Goal: Task Accomplishment & Management: Use online tool/utility

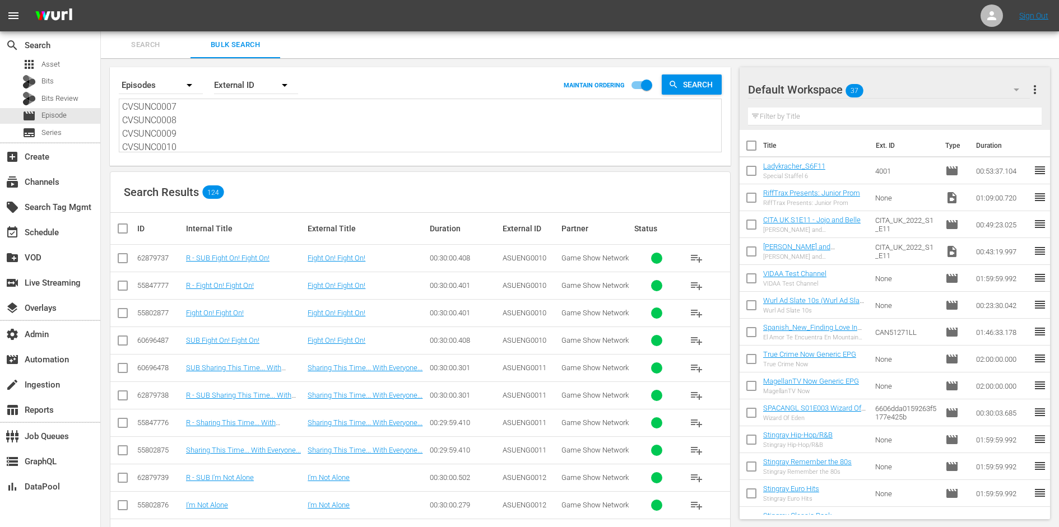
click at [235, 131] on textarea "ASUENG0010 ASUENG0011 ASUENG0012 UWHENG0010 UWHENG0011 UWHENG0012 MFPENG0007 MF…" at bounding box center [421, 126] width 599 height 51
paste textarea "CVSUNC0010 CVSUNC0011 RTCENG0033 RTCENG0034 YYHENG37aylF0090 YYHENGGQ7oQl0091 T…"
type textarea "CVSUNC0010 CVSUNC0011 RTCENG0033 RTCENG0034 YYHENG37aylF0090 YYHENGGQ7oQl0091 T…"
click at [689, 89] on span "Search" at bounding box center [700, 85] width 43 height 20
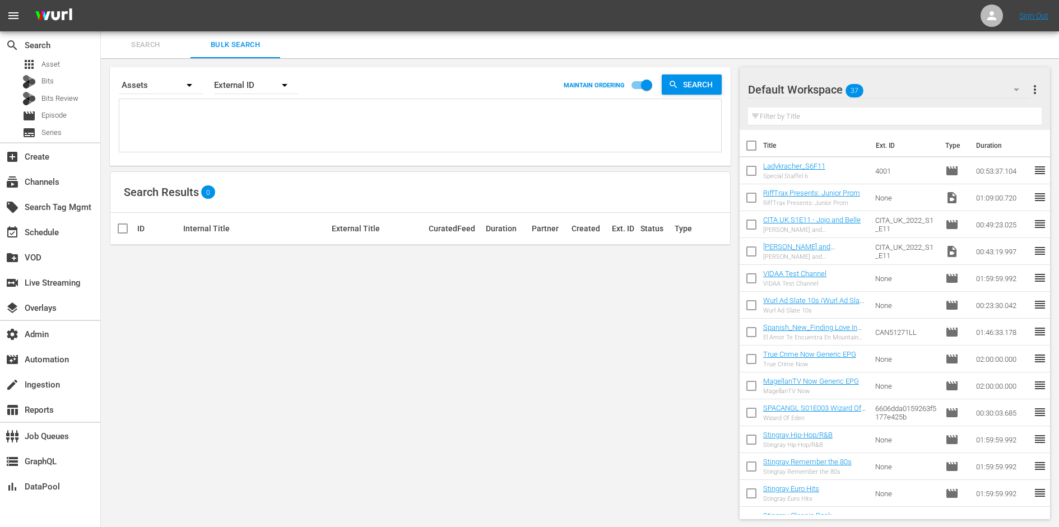
click at [184, 108] on textarea at bounding box center [421, 127] width 599 height 51
paste textarea "CVSUNC0010 CVSUNC0011 RTCENG0033 RTCENG0034 YYHENG37aylF0090 YYHENGGQ7oQl0091 T…"
type textarea "CVSUNC0010 CVSUNC0011 RTCENG0033 RTCENG0034 YYHENG37aylF0090 YYHENGGQ7oQl0091 T…"
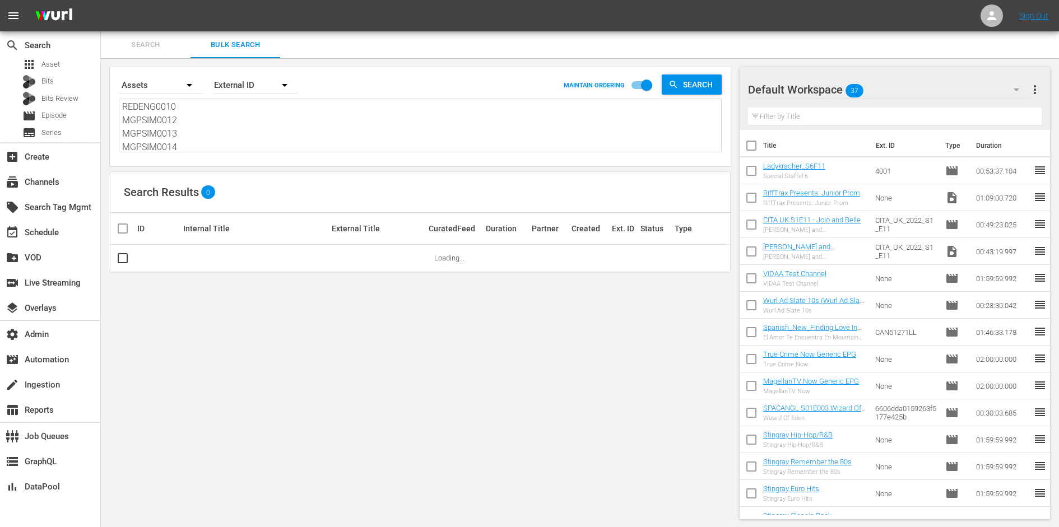
type textarea "CVSUNC0010 CVSUNC0011 RTCENG0033 RTCENG0034 YYHENG37aylF0090 YYHENGGQ7oQl0091 T…"
click at [698, 88] on span "Search" at bounding box center [700, 85] width 43 height 20
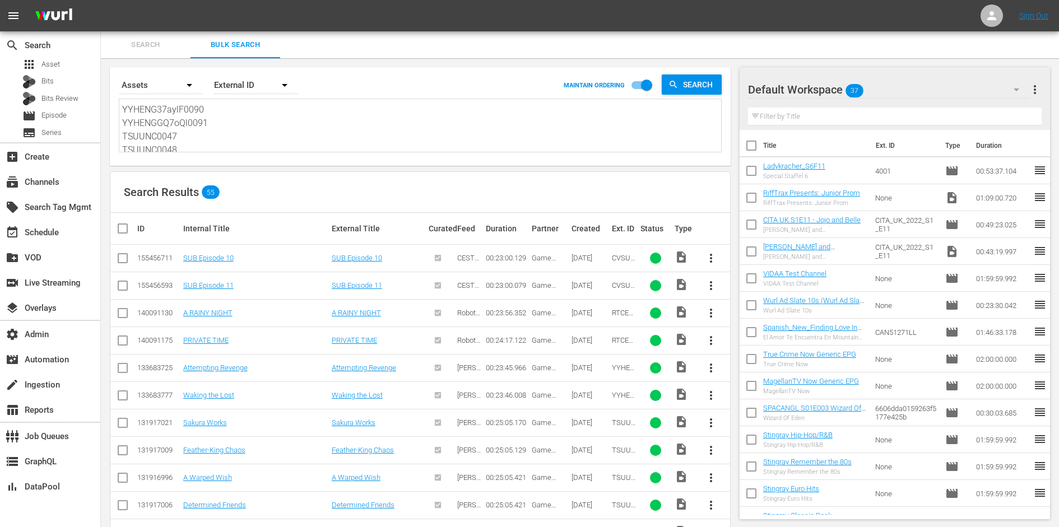
scroll to position [0, 0]
click at [615, 255] on span "CVSUNC0010" at bounding box center [624, 262] width 24 height 17
copy span "CVSUNC0010"
click at [163, 258] on div "155456711" at bounding box center [158, 258] width 43 height 8
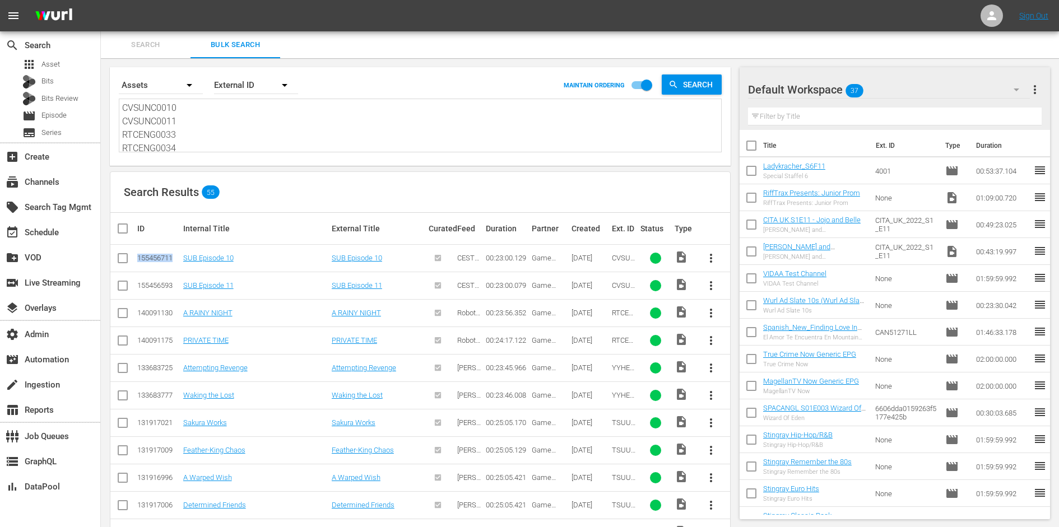
click at [163, 258] on div "155456711" at bounding box center [158, 258] width 43 height 8
copy div "155456711"
click at [625, 259] on span "CVSUNC0010" at bounding box center [624, 262] width 24 height 17
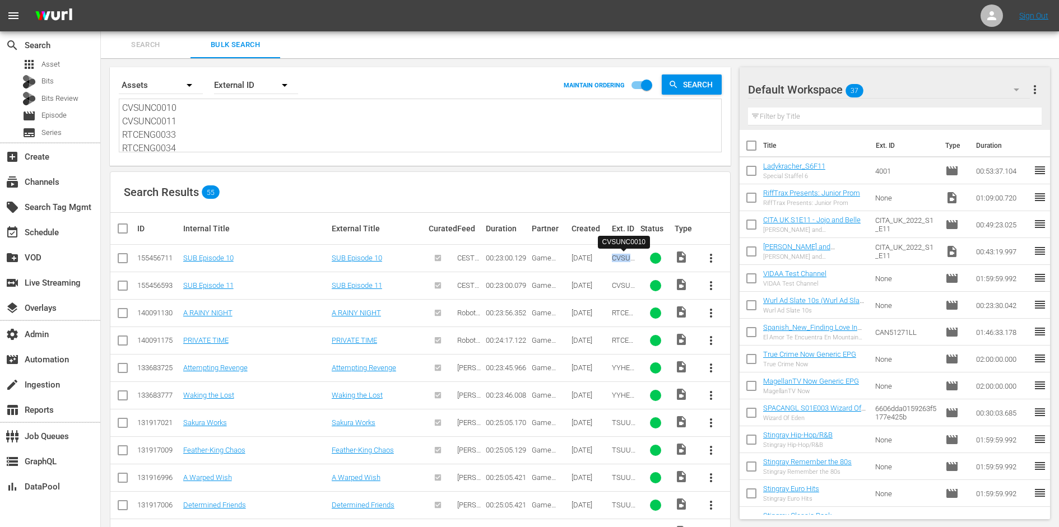
copy span "CVSUNC0010"
click at [370, 254] on link "SUB Episode 10" at bounding box center [357, 258] width 50 height 8
click at [163, 128] on textarea "CVSUNC0010 CVSUNC0011 RTCENG0033 RTCENG0034 YYHENG37aylF0090 YYHENGGQ7oQl0091 T…" at bounding box center [421, 126] width 599 height 51
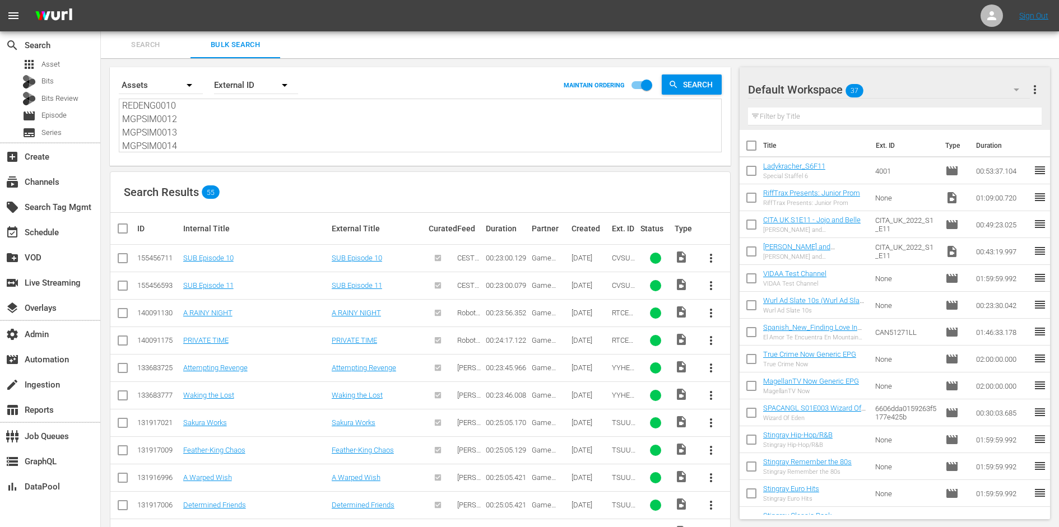
click at [163, 128] on textarea "CVSUNC0010 CVSUNC0011 RTCENG0033 RTCENG0034 YYHENG37aylF0090 YYHENGGQ7oQl0091 T…" at bounding box center [421, 126] width 599 height 51
click at [72, 117] on div "movie Episode" at bounding box center [50, 116] width 100 height 16
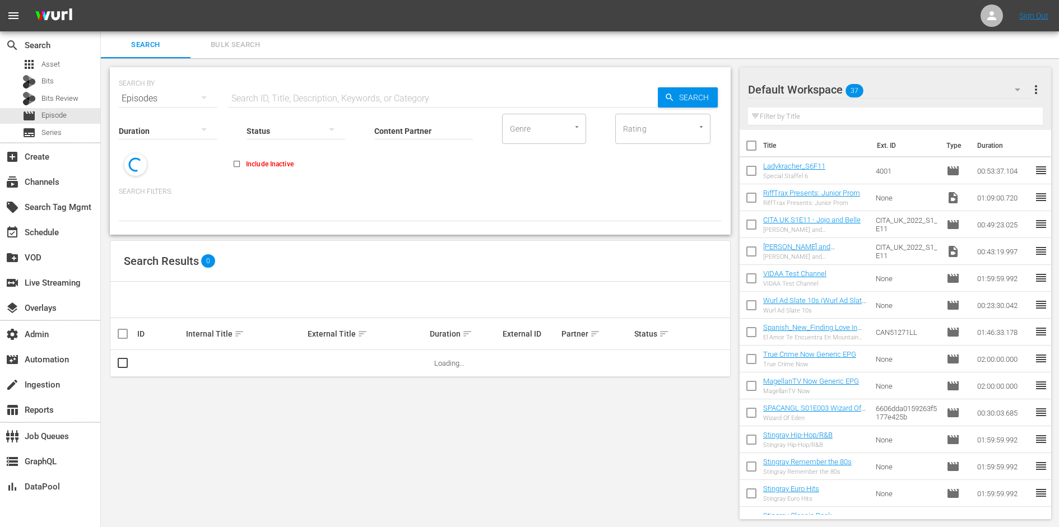
click at [238, 53] on button "Bulk Search" at bounding box center [236, 44] width 90 height 27
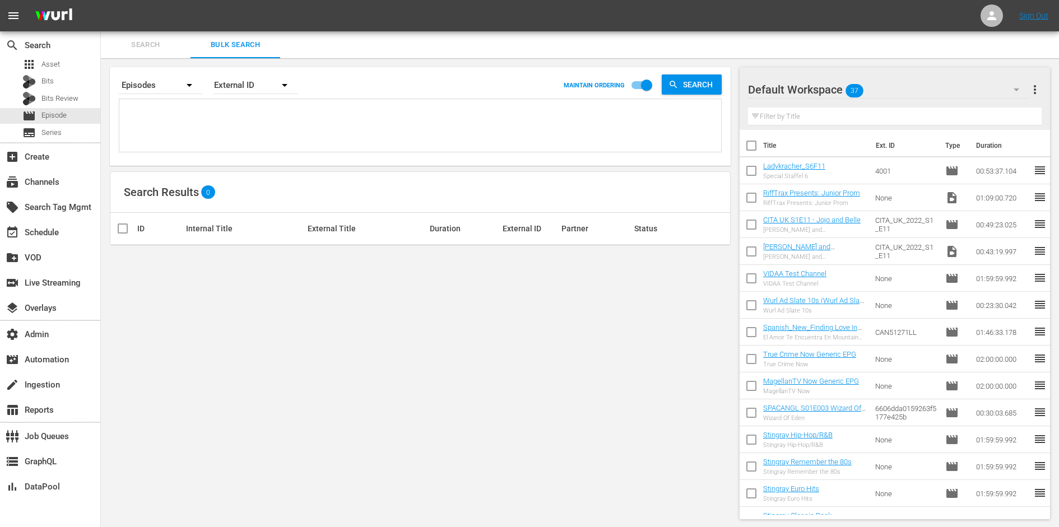
click at [245, 119] on textarea at bounding box center [421, 127] width 599 height 51
paste textarea "CVSUNC0010 CVSUNC0011 RTCENG0033 RTCENG0034 YYHENG37aylF0090 YYHENGGQ7oQl0091 T…"
type textarea "CVSUNC0010 CVSUNC0011 RTCENG0033 RTCENG0034 YYHENG37aylF0090 YYHENGGQ7oQl0091 T…"
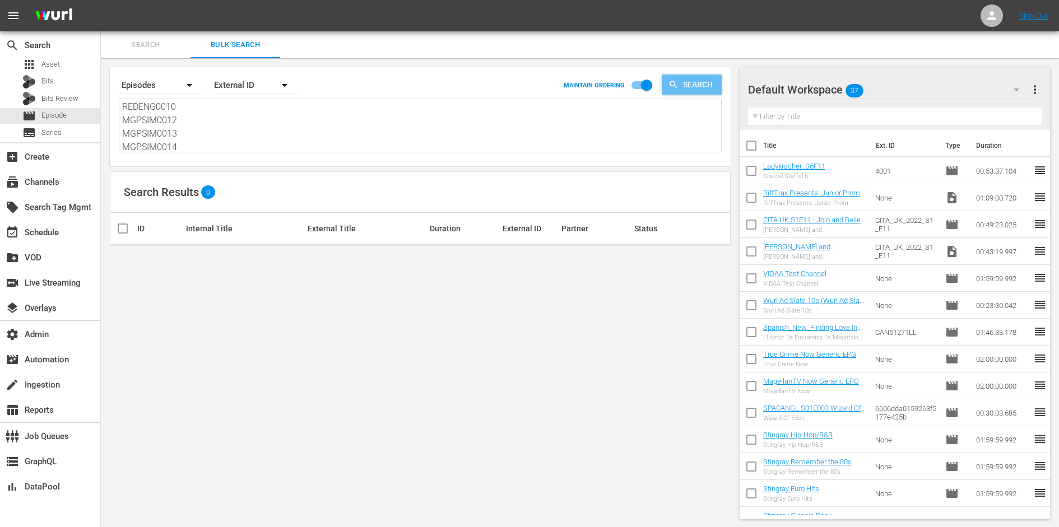
click at [689, 90] on span "Search" at bounding box center [700, 85] width 43 height 20
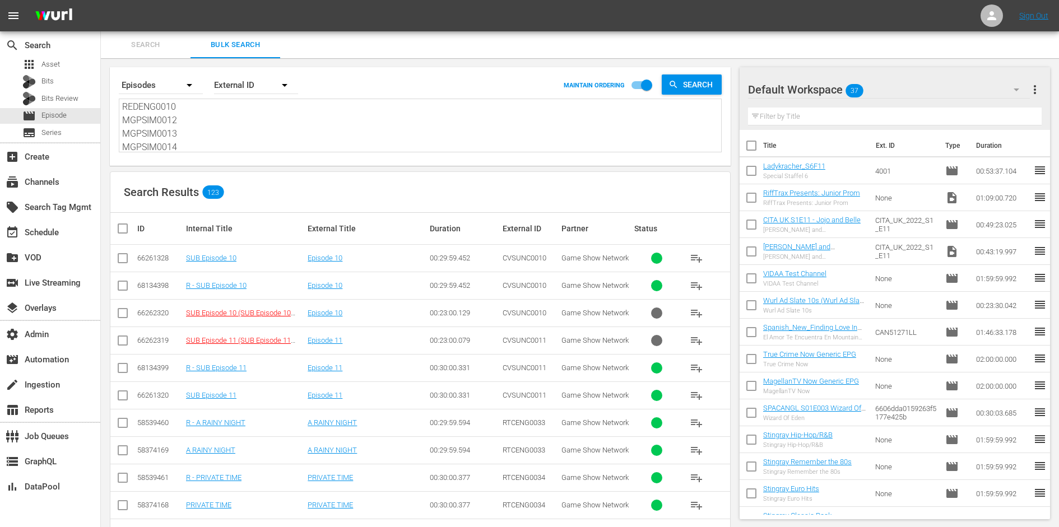
click at [509, 254] on span "CVSUNC0010" at bounding box center [525, 258] width 44 height 8
copy span "CVSUNC0010"
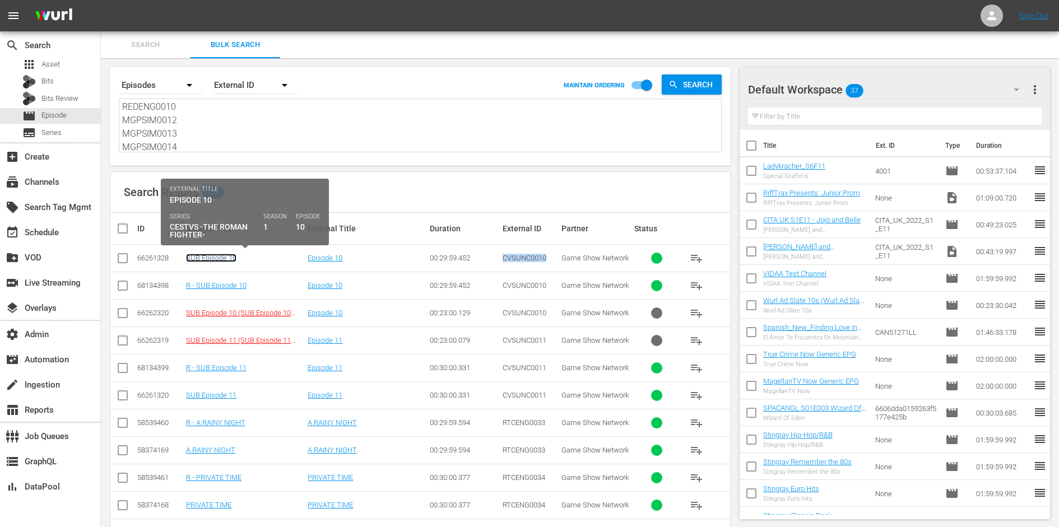
click at [225, 257] on link "SUB Episode 10" at bounding box center [211, 258] width 50 height 8
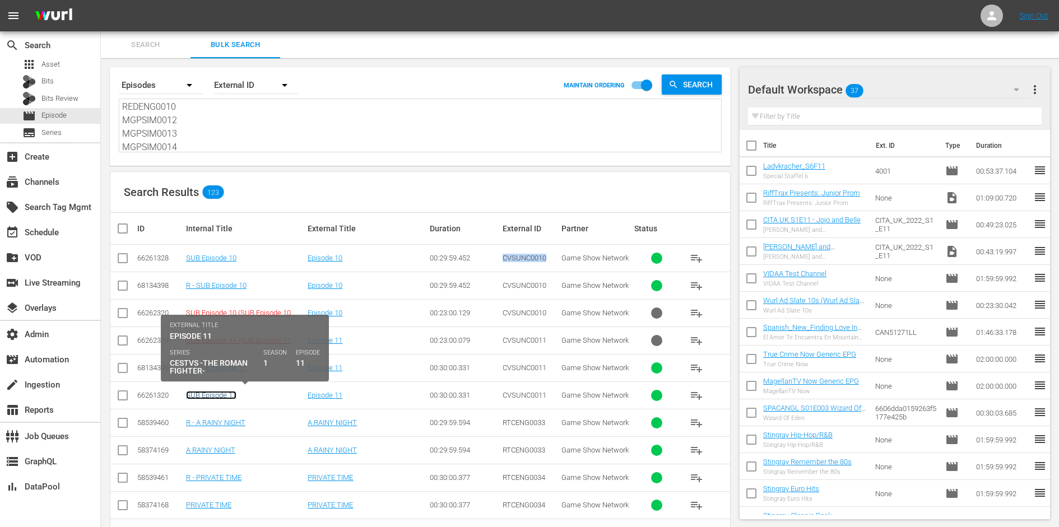
click at [230, 397] on link "SUB Episode 11" at bounding box center [211, 395] width 50 height 8
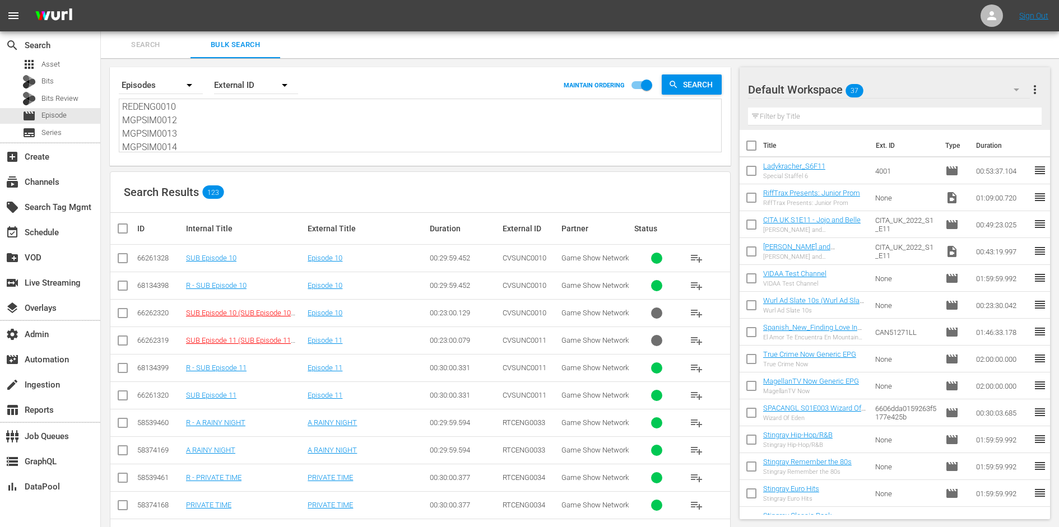
click at [526, 338] on span "CVSUNC0011" at bounding box center [525, 340] width 44 height 8
copy span "CVSUNC0011"
click at [515, 392] on span "CVSUNC0011" at bounding box center [525, 395] width 44 height 8
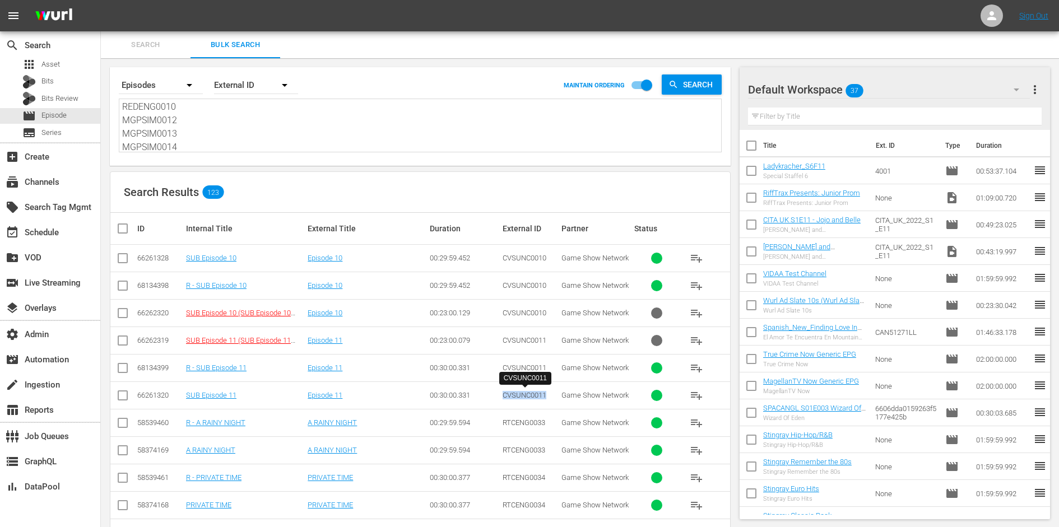
copy span "CVSUNC0011"
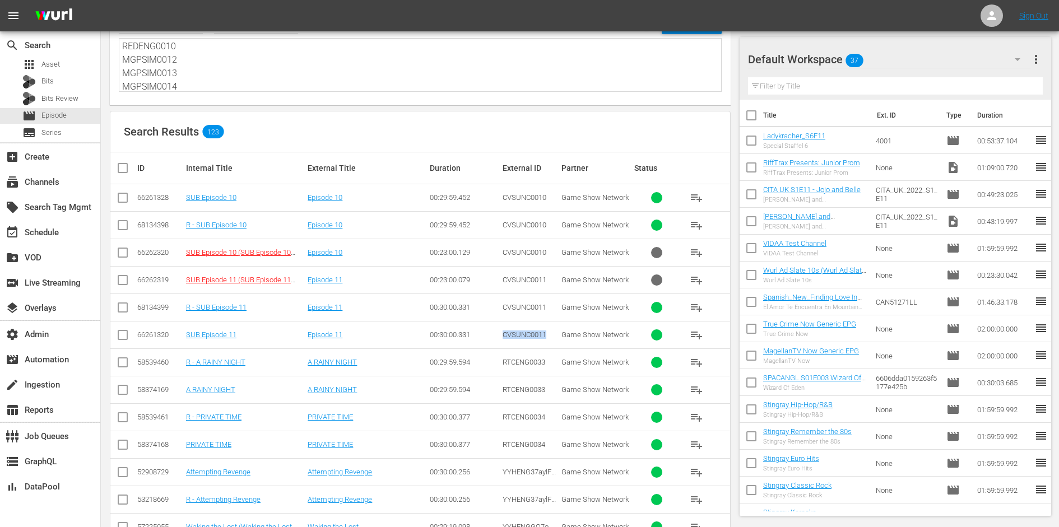
scroll to position [109, 0]
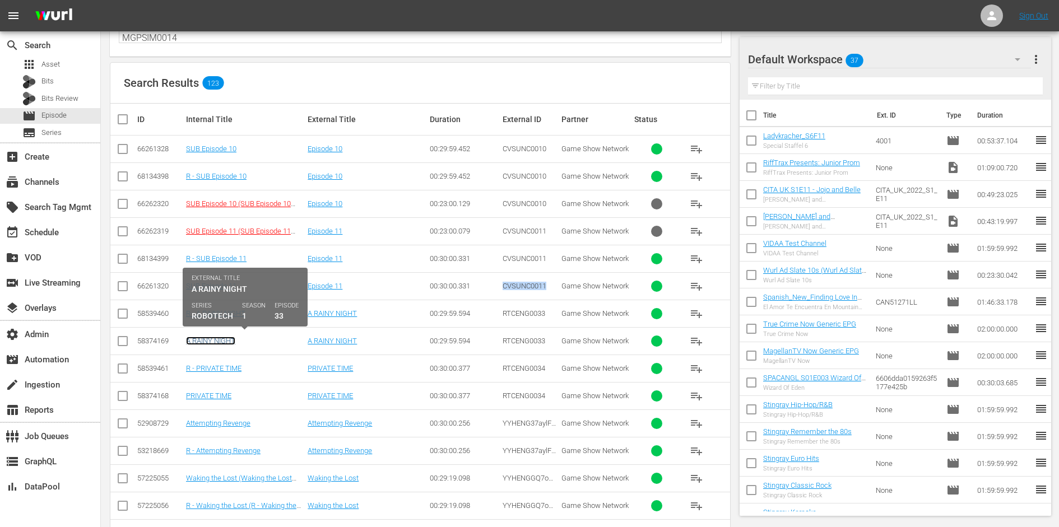
click at [222, 338] on link "A RAINY NIGHT" at bounding box center [210, 341] width 49 height 8
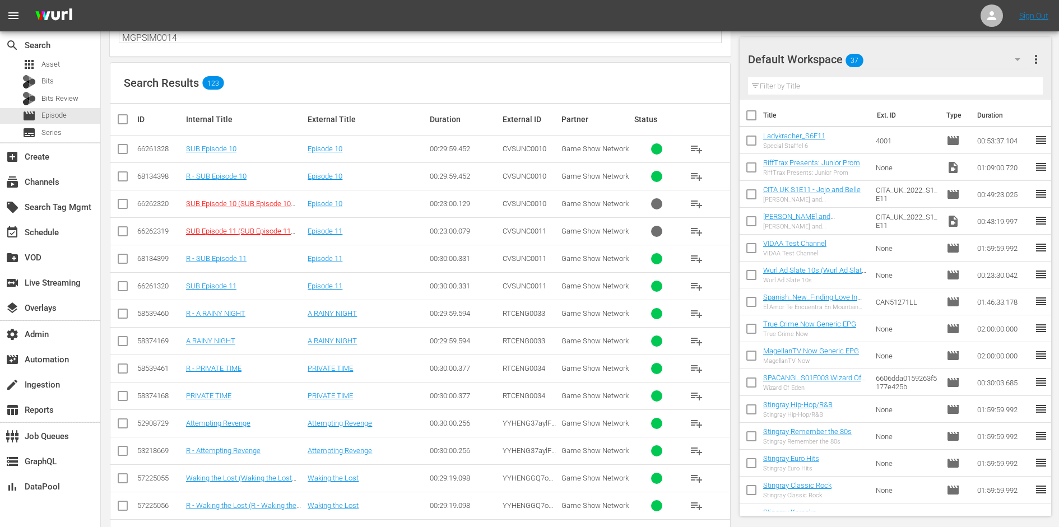
click at [522, 340] on span "RTCENG0033" at bounding box center [524, 341] width 43 height 8
copy span "RTCENG0033"
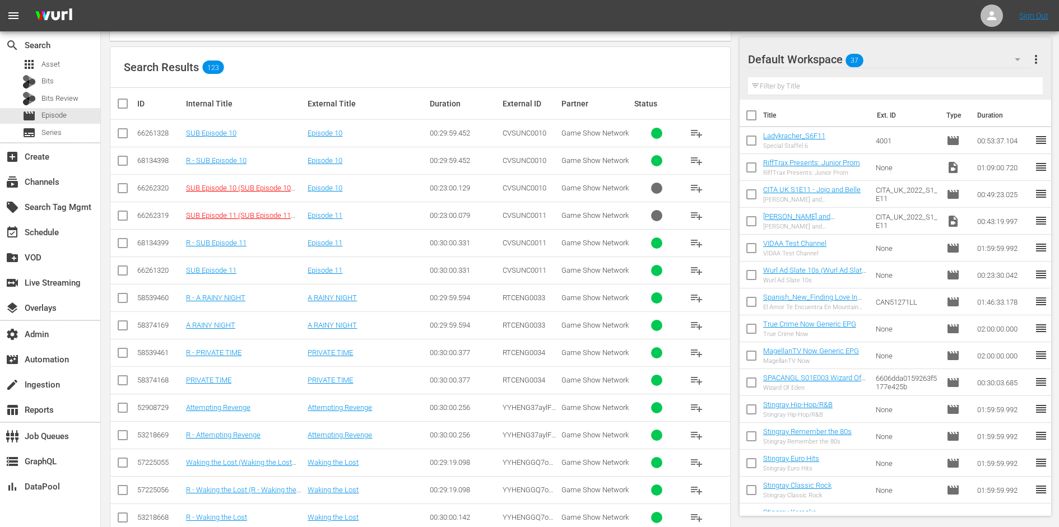
click at [513, 377] on span "RTCENG0034" at bounding box center [524, 380] width 43 height 8
copy span "RTCENG0034"
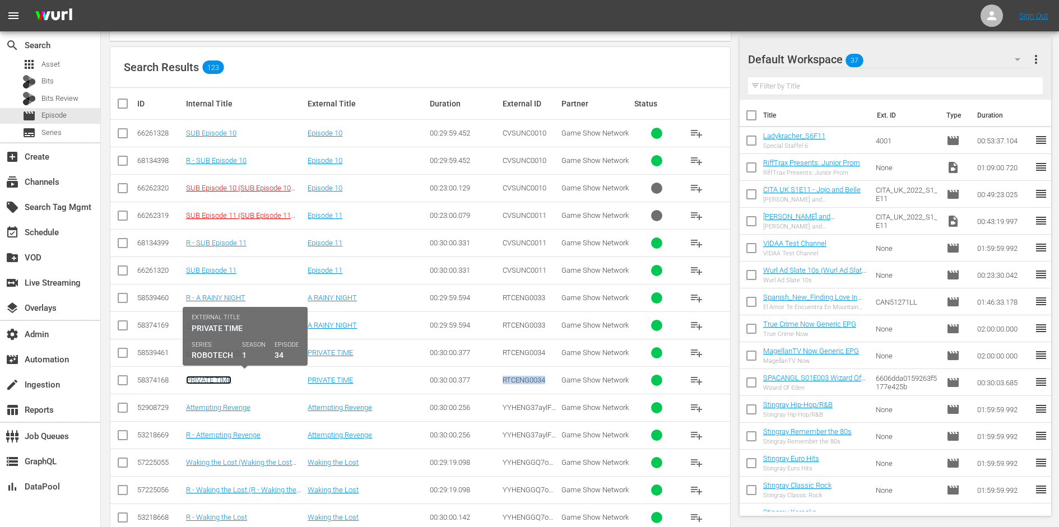
click at [216, 378] on link "PRIVATE TIME" at bounding box center [208, 380] width 45 height 8
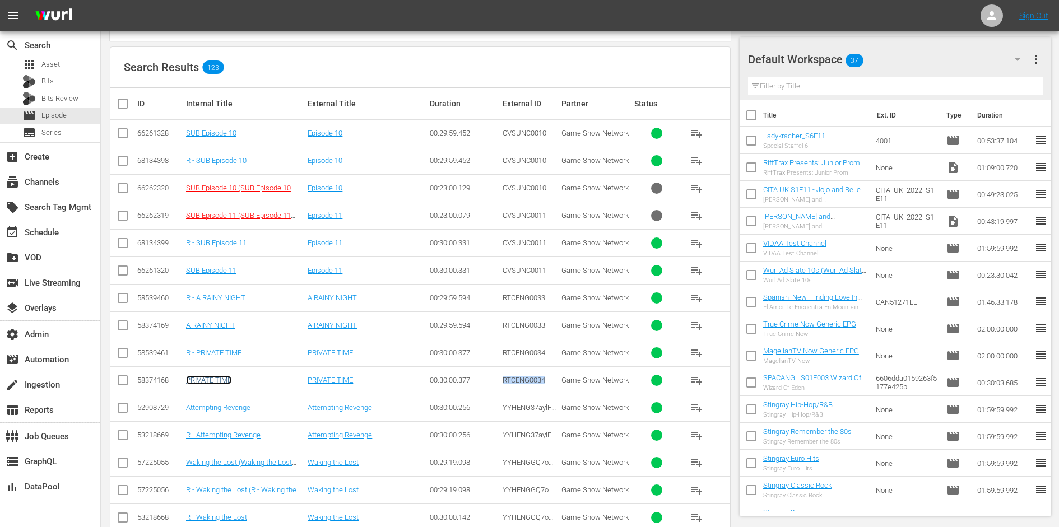
scroll to position [142, 0]
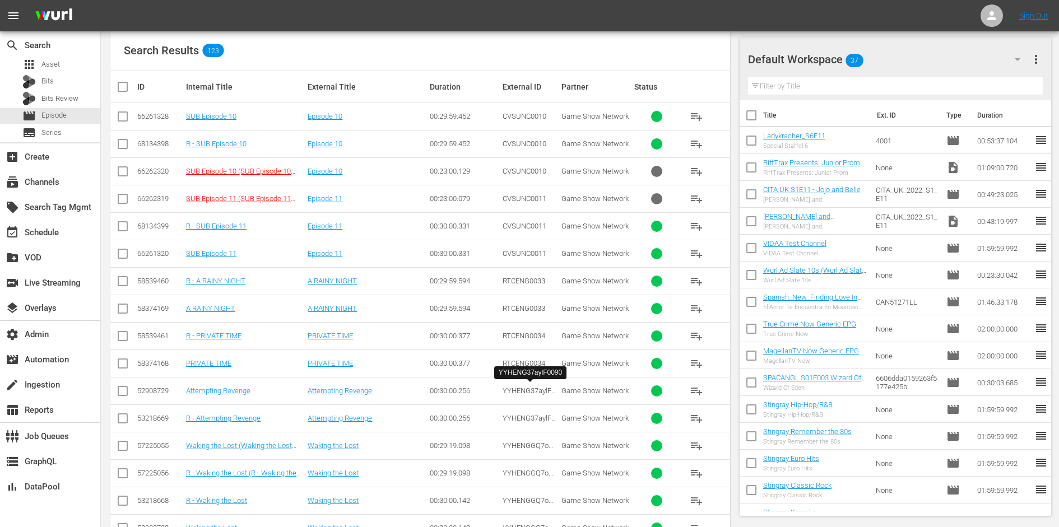
click at [518, 390] on span "YYHENG37aylF0090" at bounding box center [529, 395] width 53 height 17
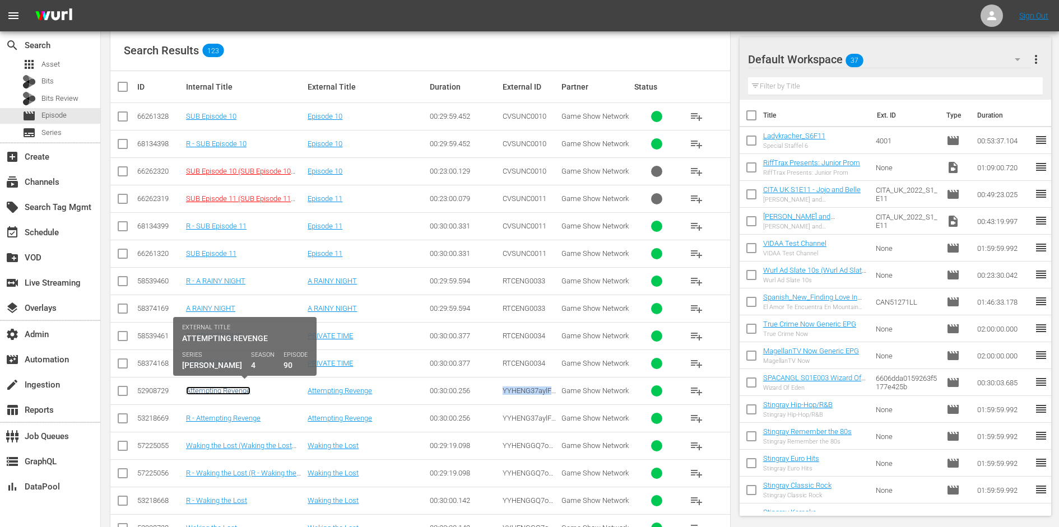
click at [240, 391] on link "Attempting Revenge" at bounding box center [218, 391] width 64 height 8
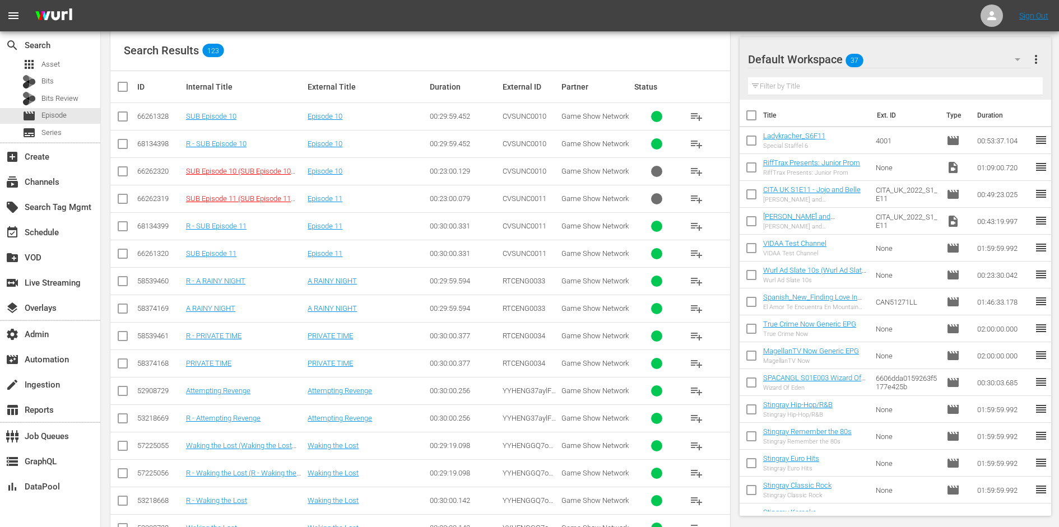
click at [519, 442] on span "YYHENGGQ7oQl0091" at bounding box center [529, 450] width 53 height 17
click at [349, 443] on link "Waking the Lost" at bounding box center [333, 446] width 51 height 8
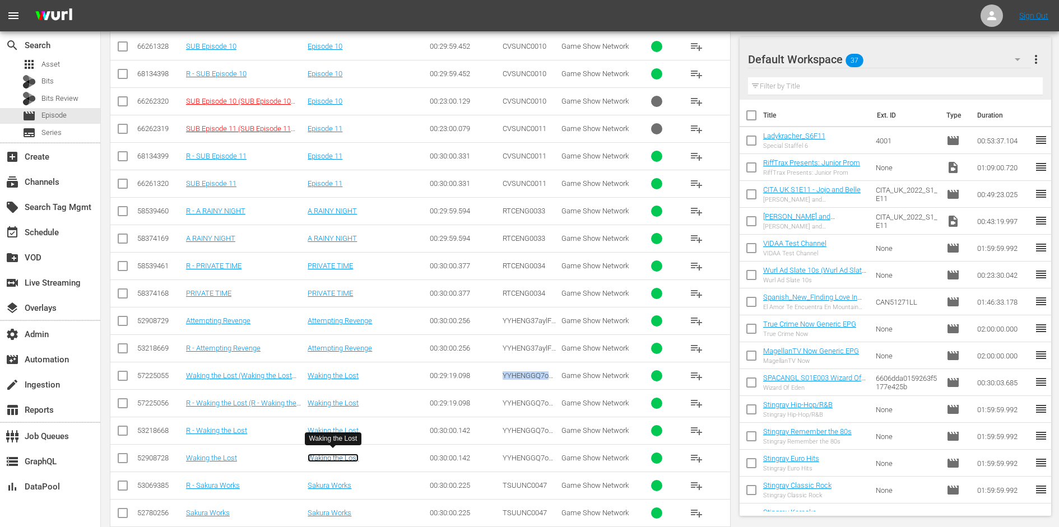
click at [336, 454] on link "Waking the Lost" at bounding box center [333, 458] width 51 height 8
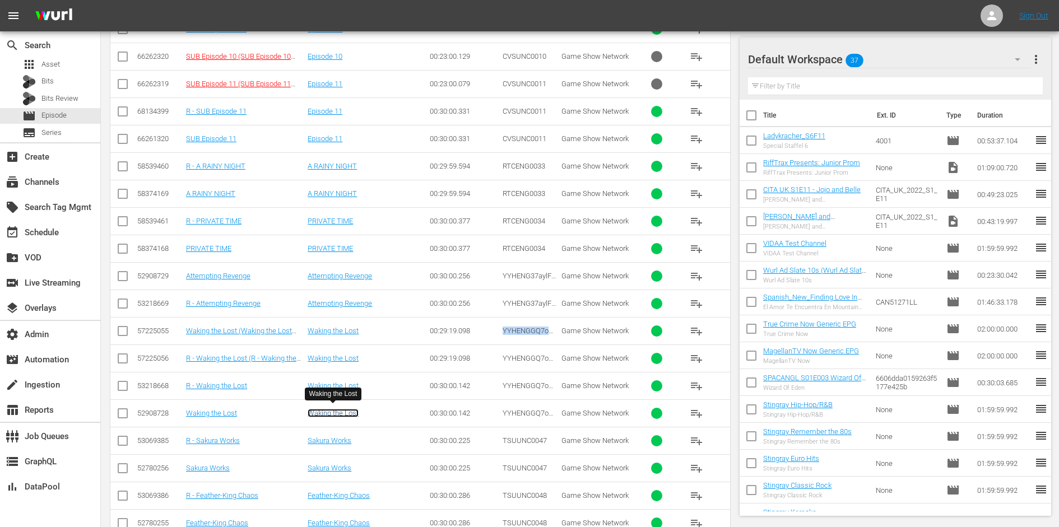
scroll to position [272, 0]
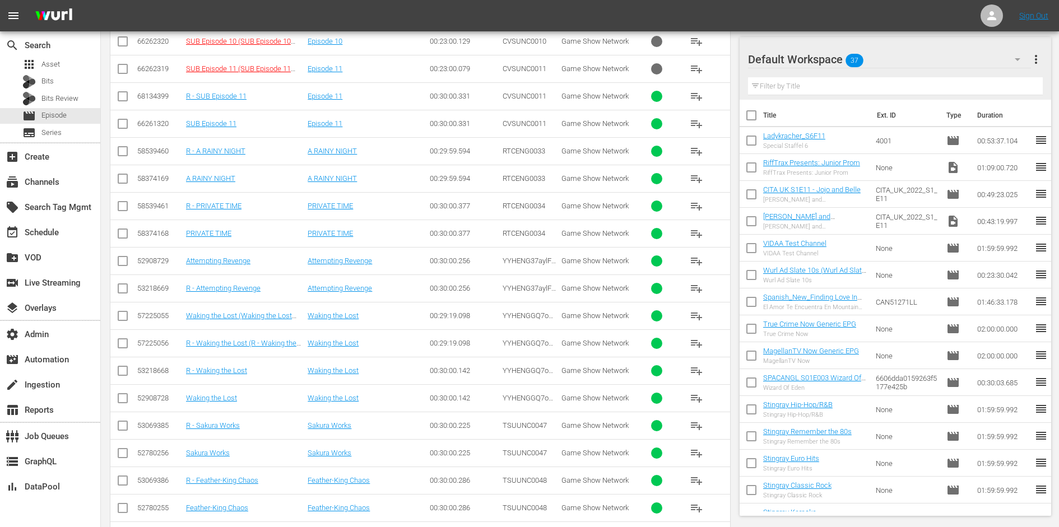
click at [520, 452] on span "TSUUNC0047" at bounding box center [525, 453] width 44 height 8
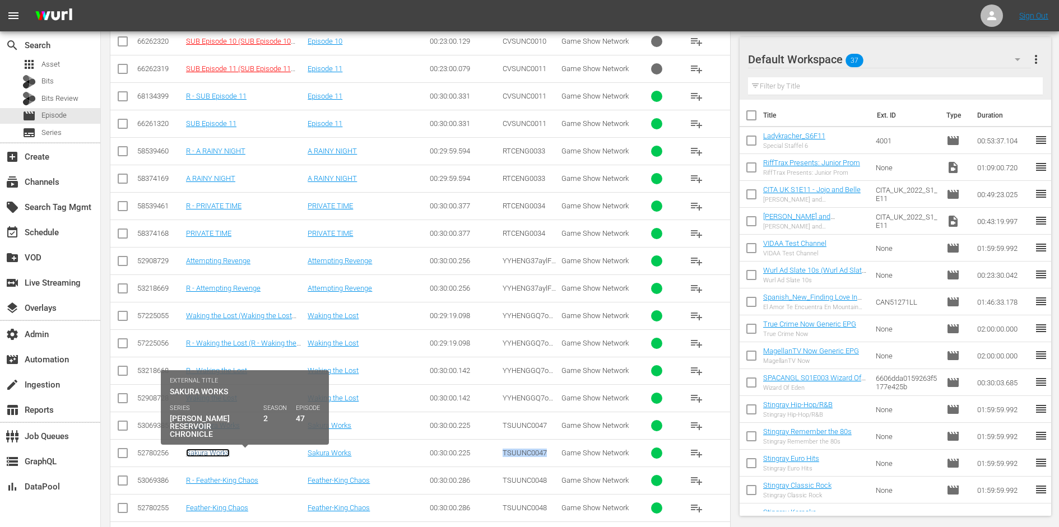
click at [216, 449] on link "Sakura Works" at bounding box center [208, 453] width 44 height 8
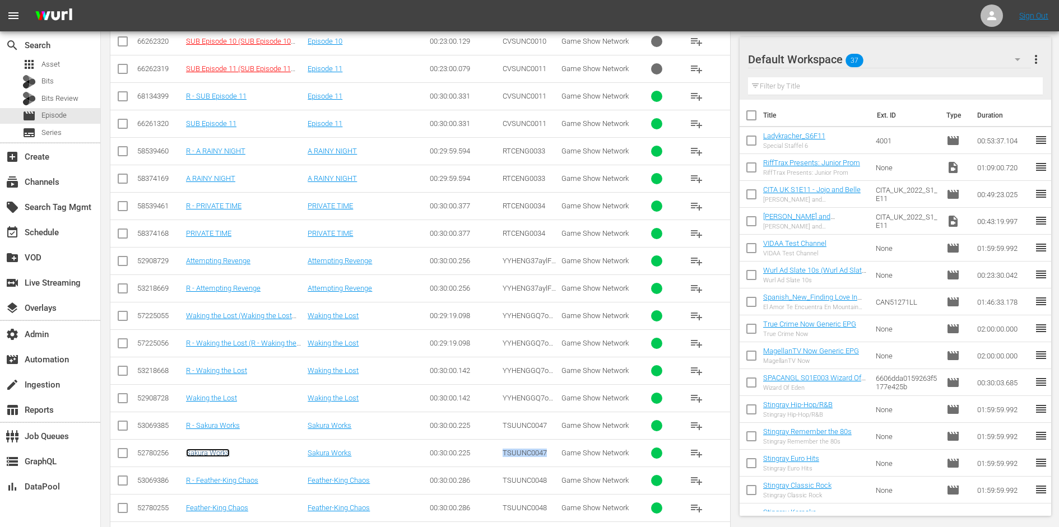
scroll to position [365, 0]
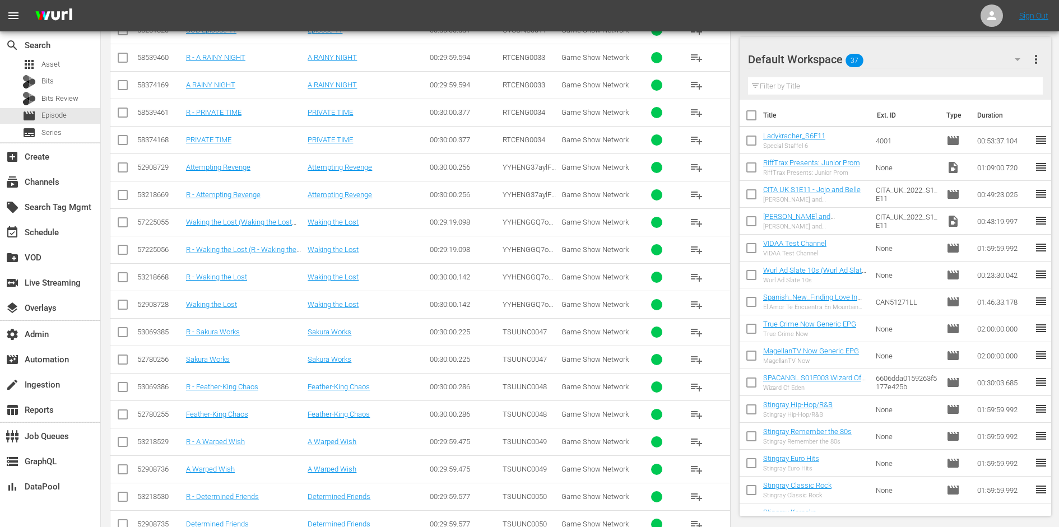
click at [530, 410] on span "TSUUNC0048" at bounding box center [525, 414] width 44 height 8
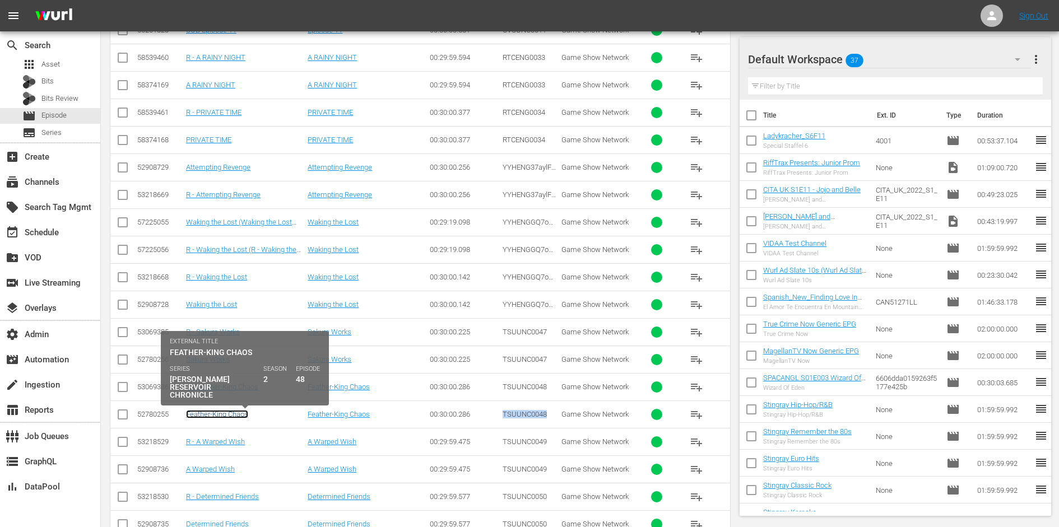
click at [234, 410] on link "Feather-King Chaos" at bounding box center [217, 414] width 62 height 8
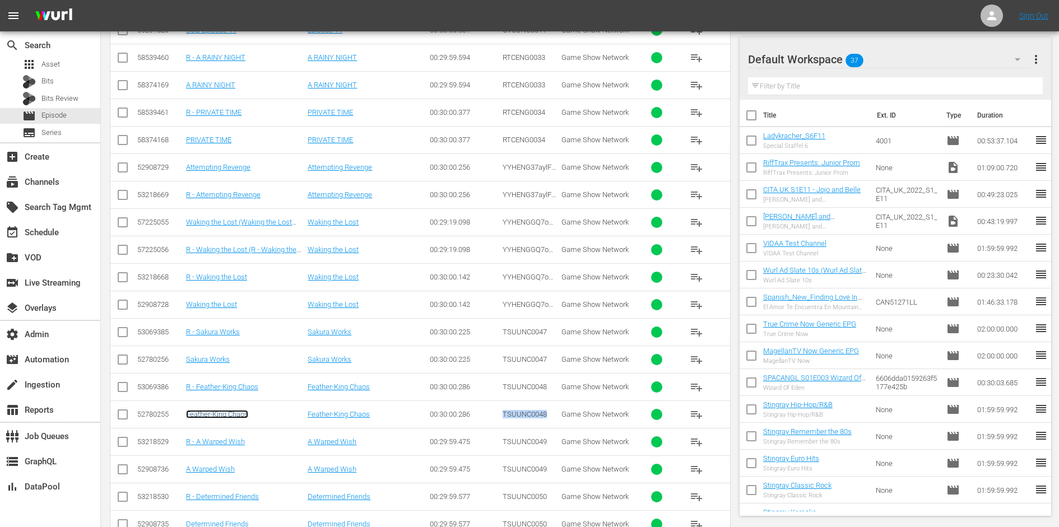
scroll to position [453, 0]
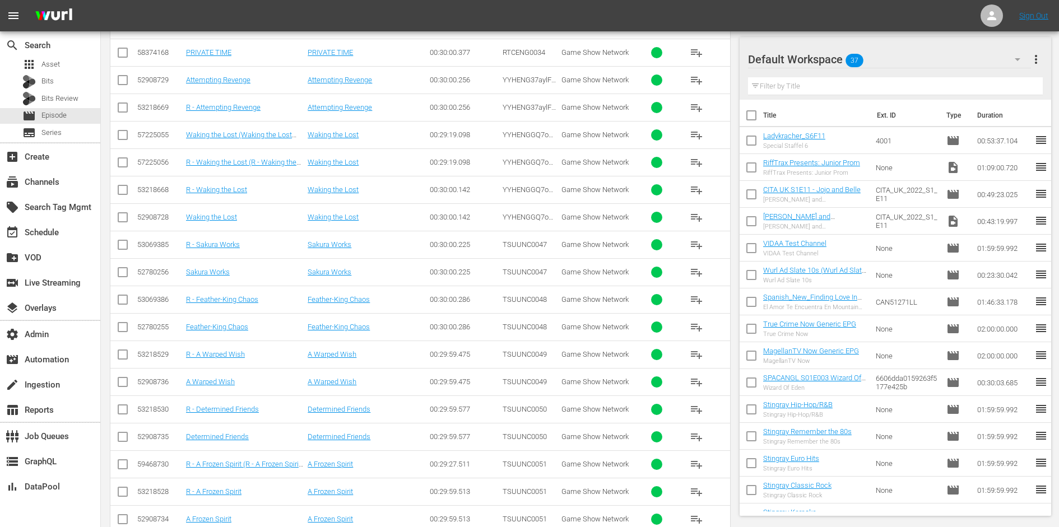
click at [522, 378] on span "TSUUNC0049" at bounding box center [525, 382] width 44 height 8
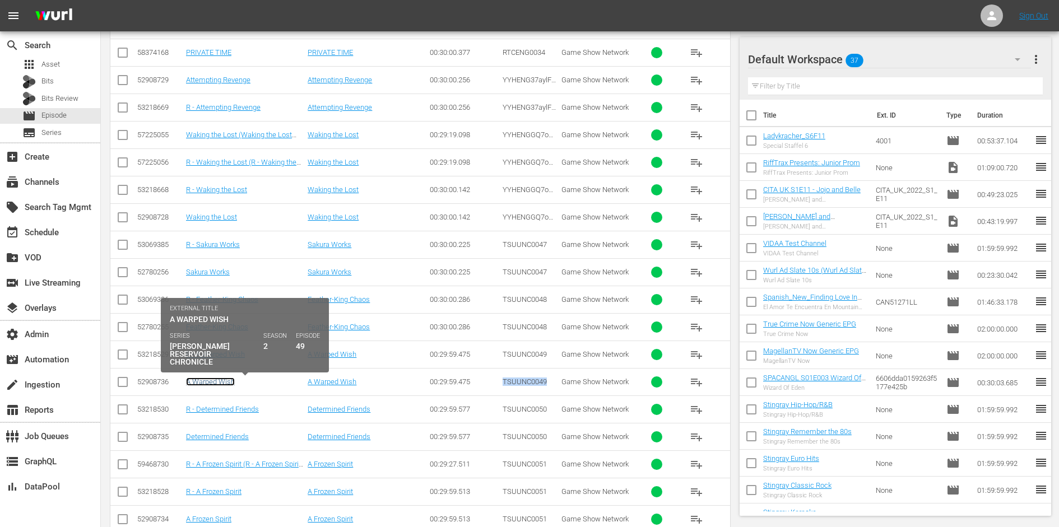
click at [226, 378] on link "A Warped Wish" at bounding box center [210, 382] width 49 height 8
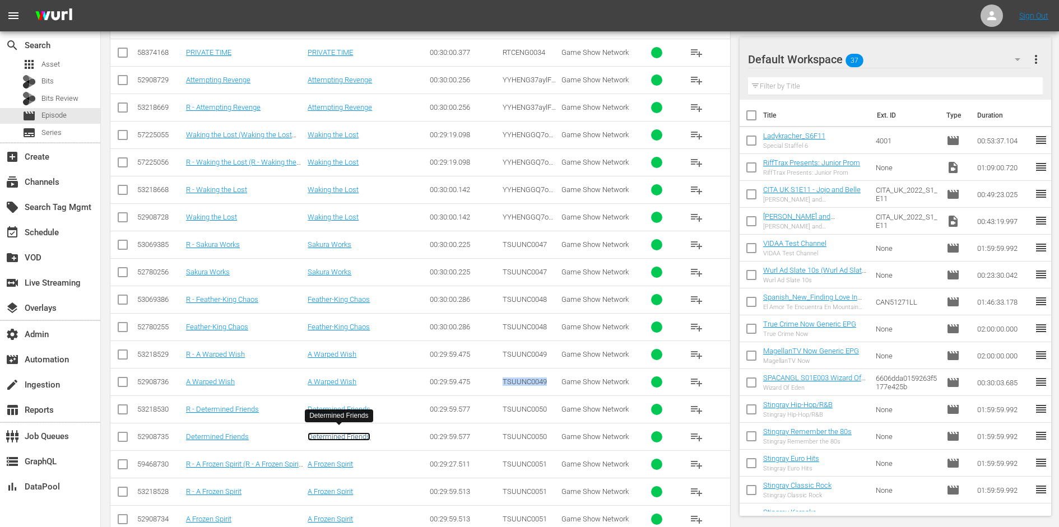
click at [363, 433] on link "Determined Friends" at bounding box center [339, 437] width 63 height 8
click at [521, 433] on span "TSUUNC0050" at bounding box center [525, 437] width 44 height 8
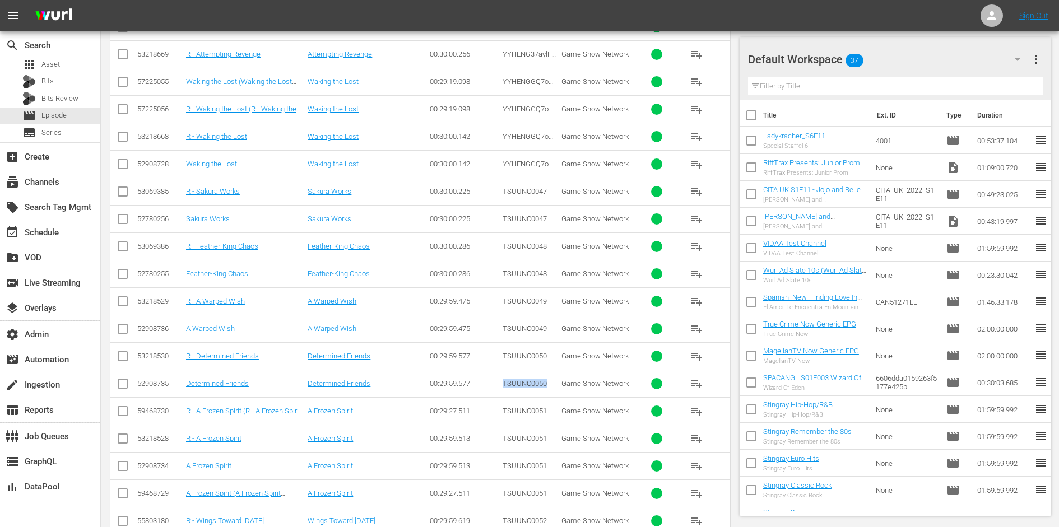
scroll to position [505, 0]
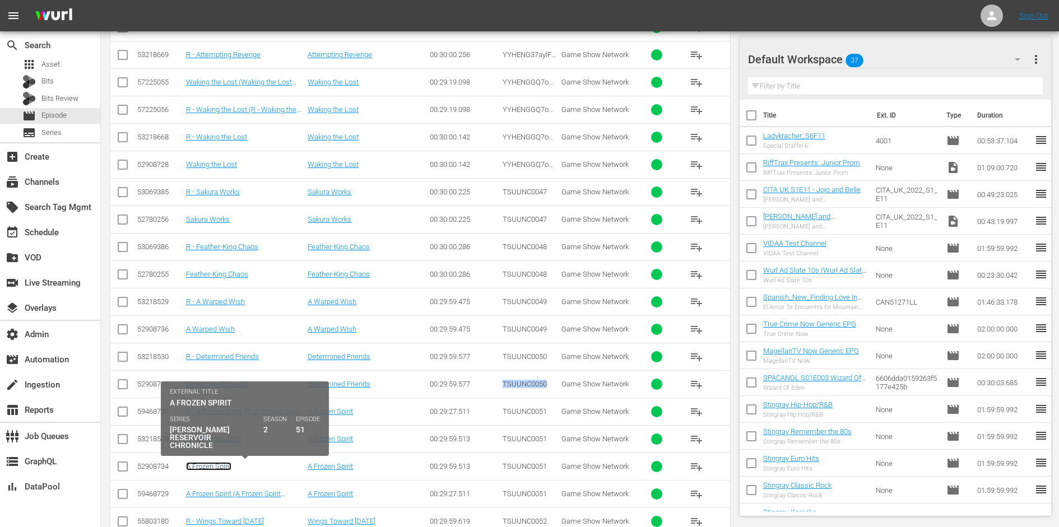
click at [224, 462] on link "A Frozen Spirit" at bounding box center [208, 466] width 45 height 8
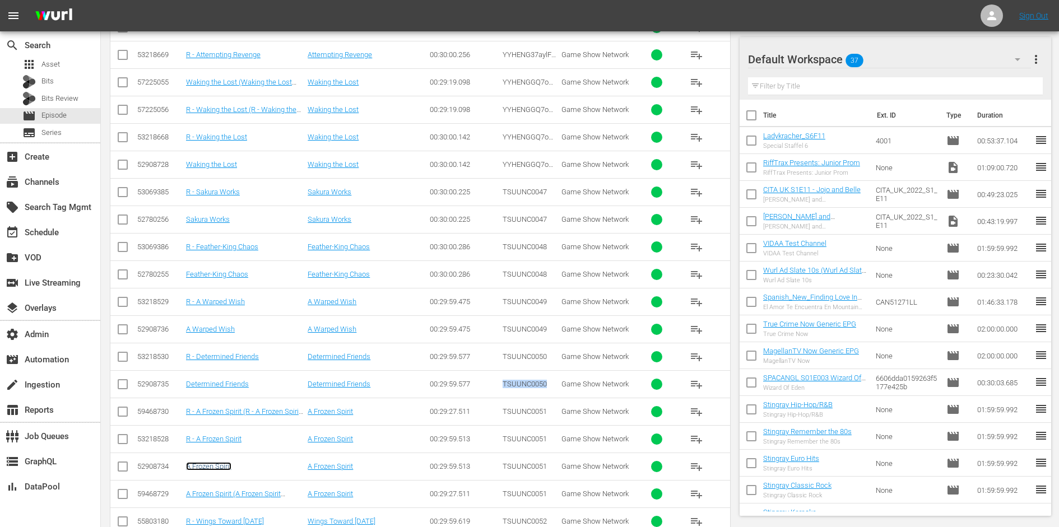
scroll to position [544, 0]
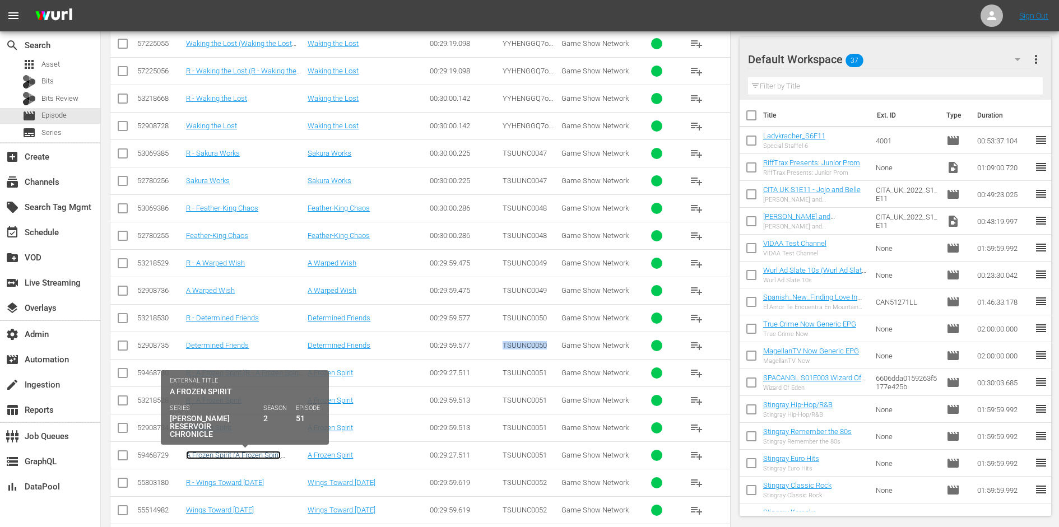
click at [271, 451] on link "A Frozen Spirit (A Frozen Spirit (29.5min))" at bounding box center [233, 459] width 95 height 17
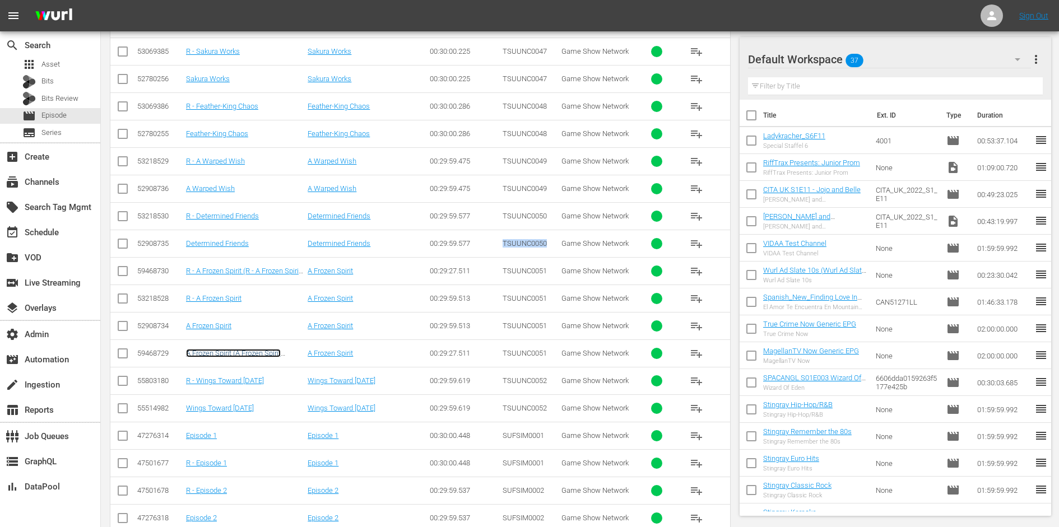
scroll to position [684, 0]
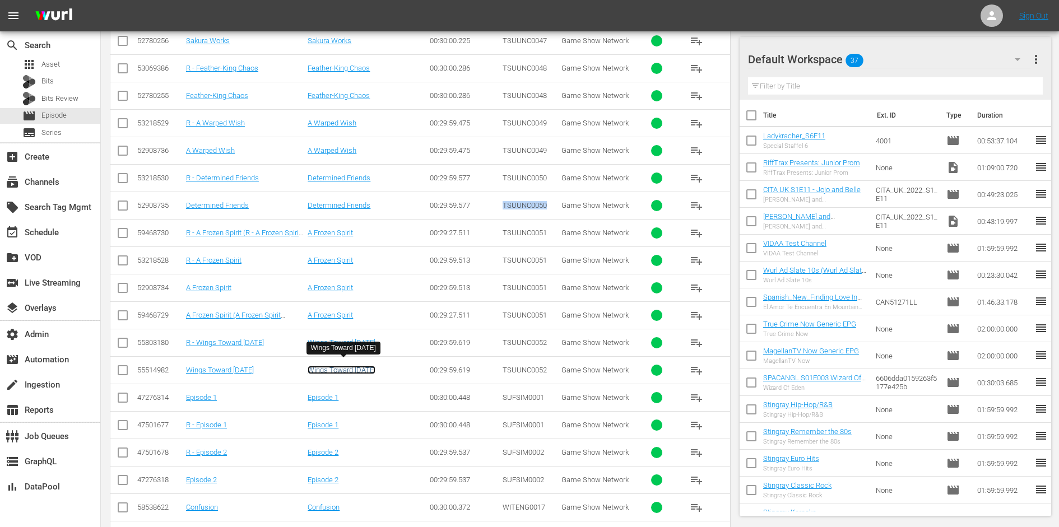
click at [375, 366] on link "Wings Toward Tomorrow" at bounding box center [342, 370] width 68 height 8
click at [528, 393] on span "SUFSIM0001" at bounding box center [523, 397] width 41 height 8
click at [326, 393] on link "Episode 1" at bounding box center [323, 397] width 31 height 8
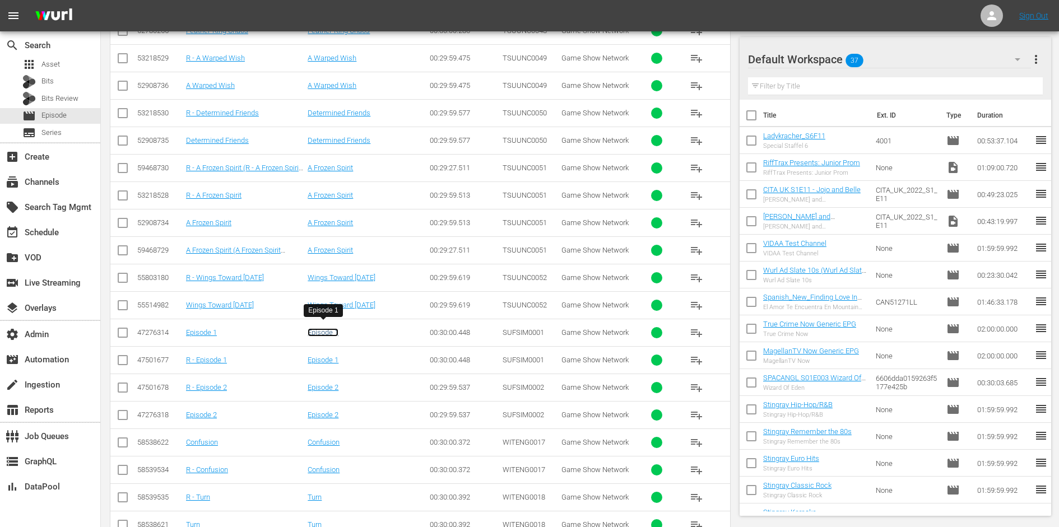
scroll to position [820, 0]
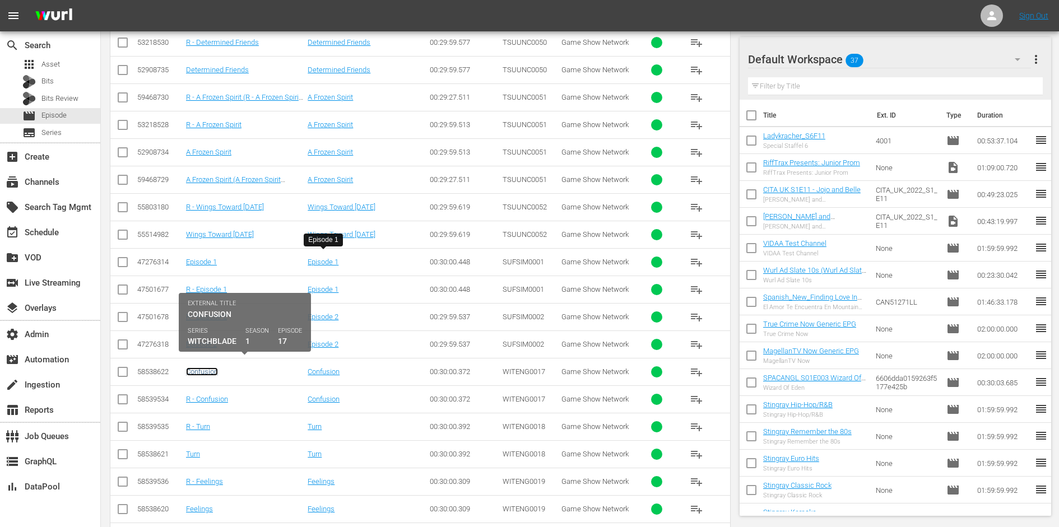
click at [214, 368] on link "Confusion" at bounding box center [202, 372] width 32 height 8
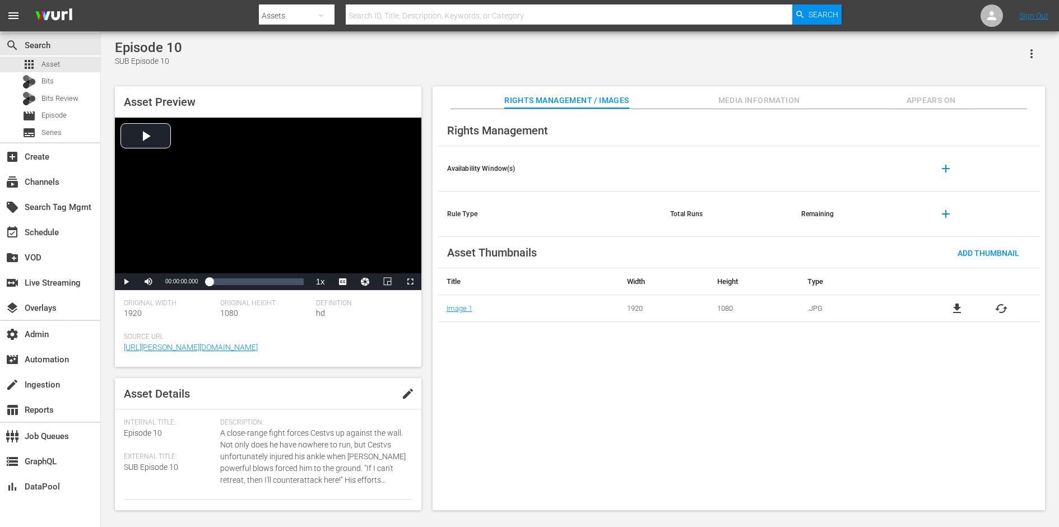
click at [750, 110] on div "Rights Management Availability Window(s) add Rule Type Total Runs Remaining add…" at bounding box center [739, 310] width 612 height 402
click at [750, 109] on div "Rights Management Availability Window(s) add Rule Type Total Runs Remaining add…" at bounding box center [739, 310] width 612 height 402
click at [751, 103] on span "Media Information" at bounding box center [759, 101] width 84 height 14
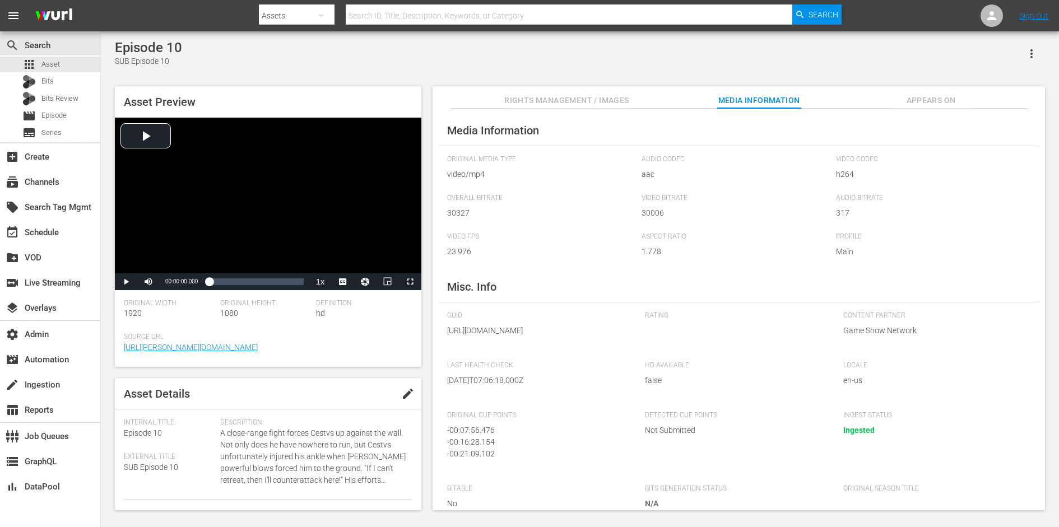
click at [922, 100] on span "Appears On" at bounding box center [931, 101] width 84 height 14
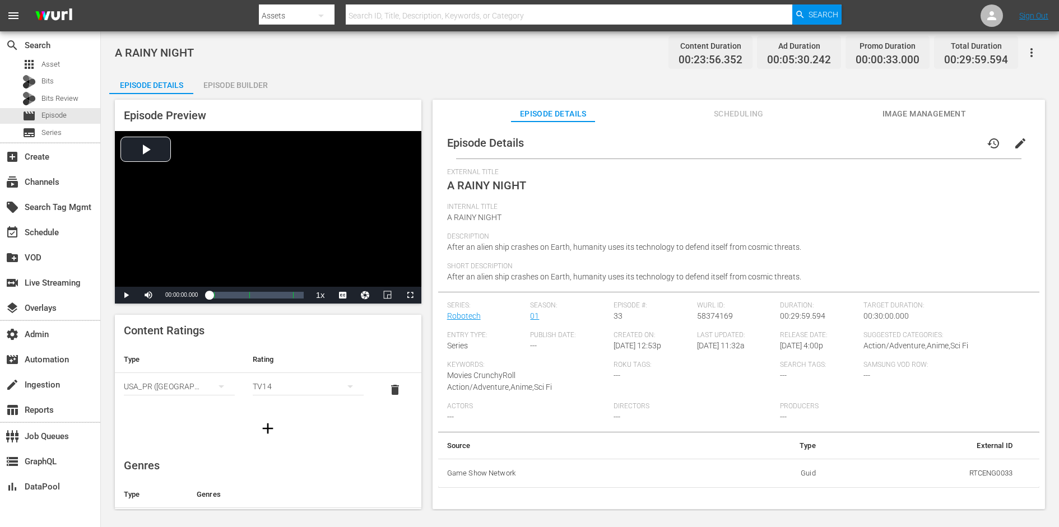
click at [1015, 140] on span "edit" at bounding box center [1020, 143] width 13 height 13
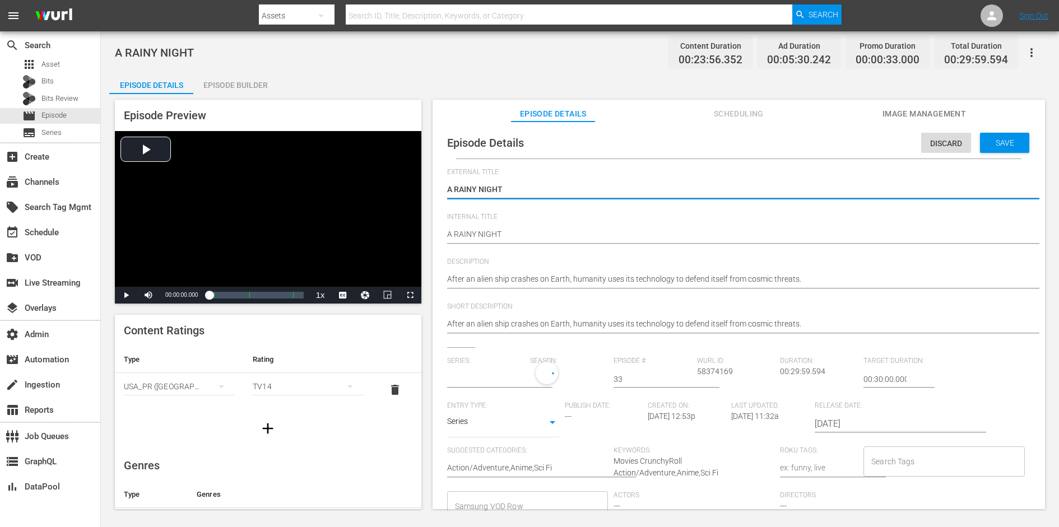
type input "Robotech"
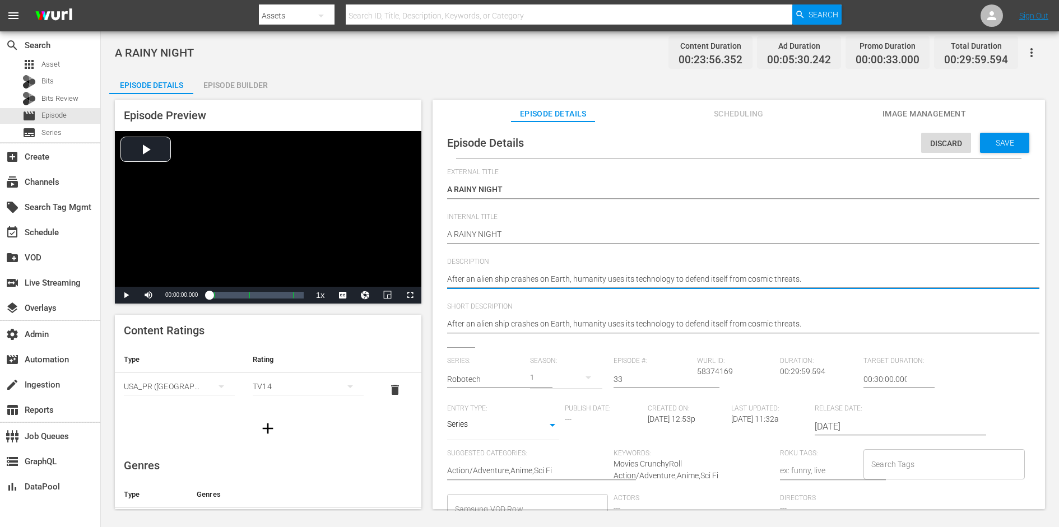
click at [688, 284] on textarea "After an alien ship crashes on Earth, humanity uses its technology to defend it…" at bounding box center [736, 279] width 578 height 13
paste textarea "Claudia gives Lisa a lesson in psychology as she recalls the early stages of he…"
type textarea "Claudia gives Lisa a lesson in psychology as she recalls the early stages of he…"
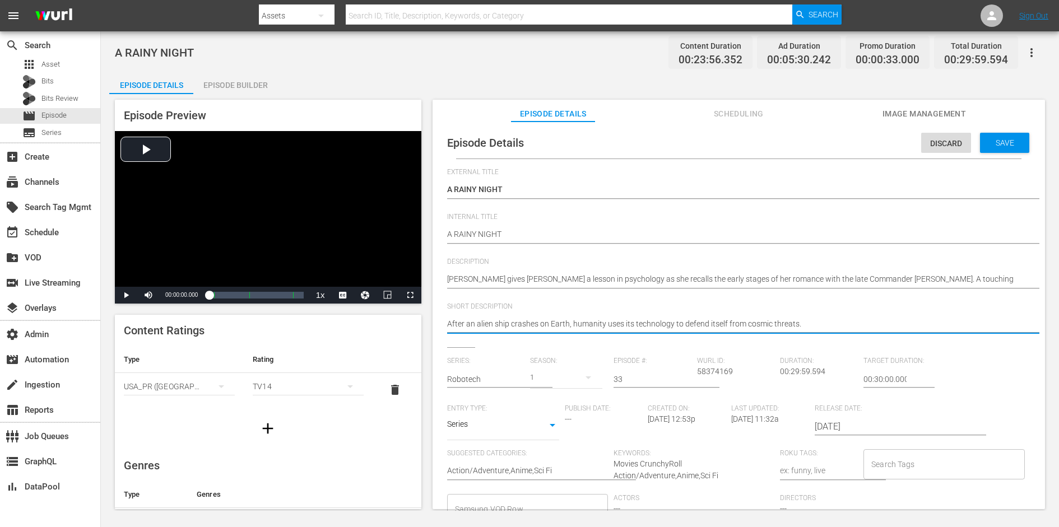
click at [655, 325] on textarea "After an alien ship crashes on Earth, humanity uses its technology to defend it…" at bounding box center [736, 324] width 578 height 13
click at [991, 136] on div "Save" at bounding box center [1004, 143] width 49 height 20
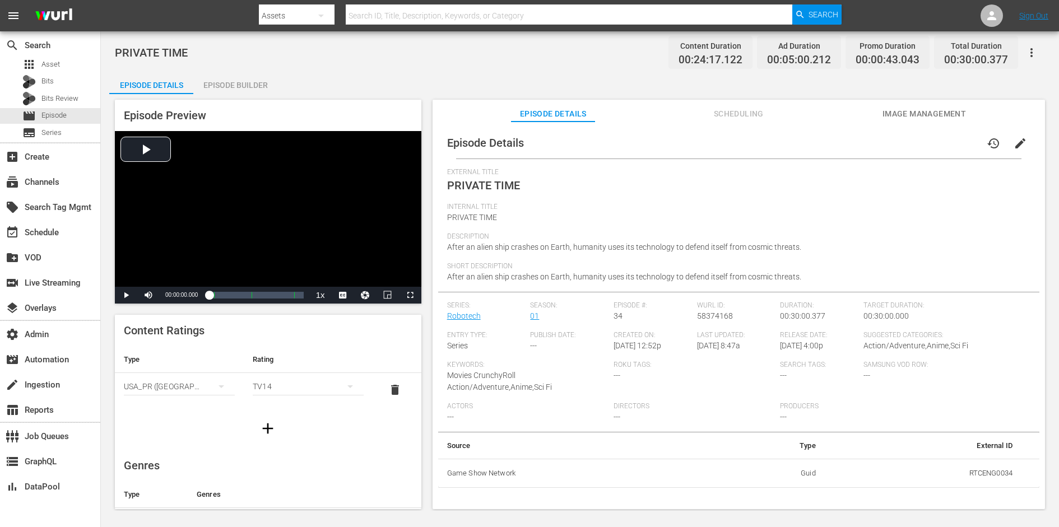
click at [847, 134] on button "edit" at bounding box center [1020, 143] width 27 height 27
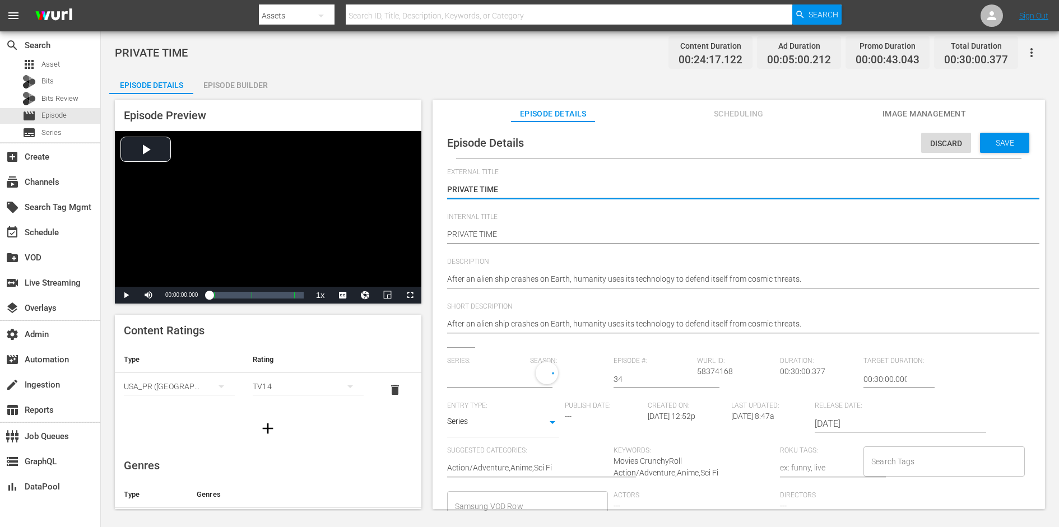
type input "Robotech"
click at [723, 270] on div "After an alien ship crashes on Earth, humanity uses its technology to defend it…" at bounding box center [736, 280] width 578 height 27
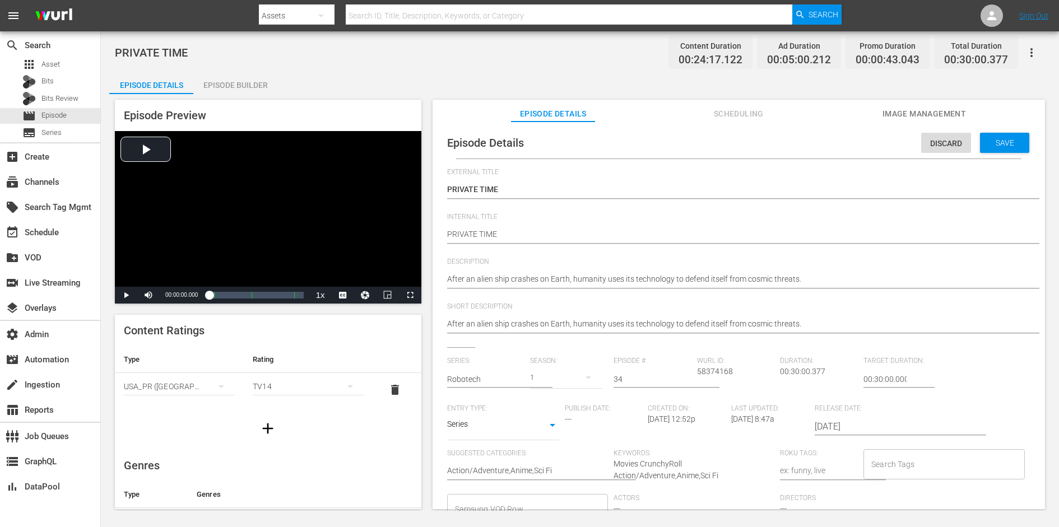
click at [723, 272] on div "After an alien ship crashes on Earth, humanity uses its technology to defend it…" at bounding box center [736, 280] width 578 height 27
click at [722, 279] on textarea "After an alien ship crashes on Earth, humanity uses its technology to defend it…" at bounding box center [736, 279] width 578 height 13
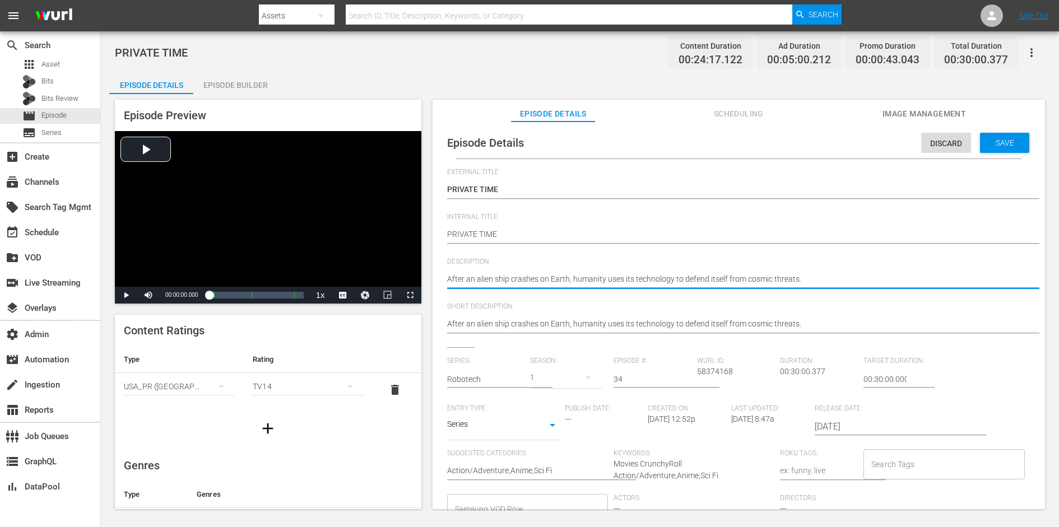
paste textarea "Minmei tries to become part of Rick Hunter's life again after returning from he…"
type textarea "Minmei tries to become part of Rick Hunter's life again after returning from he…"
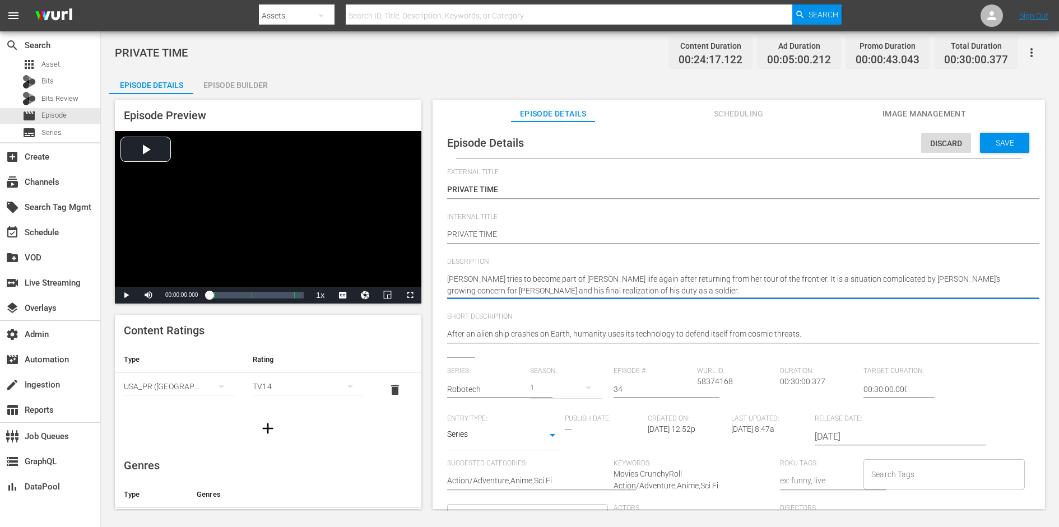
type textarea "Minmei tries to become part of Rick Hunter's life again after returning from he…"
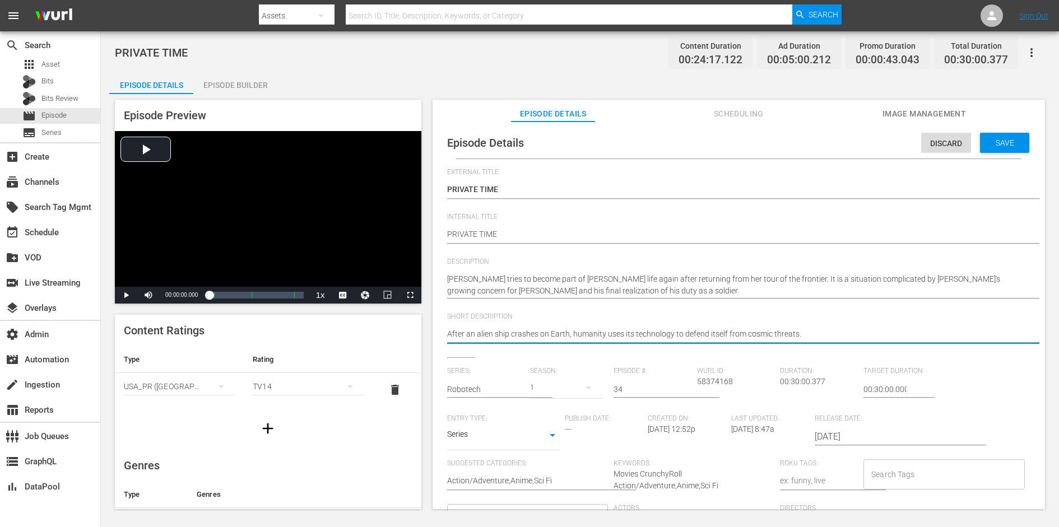
click at [680, 334] on textarea "After an alien ship crashes on Earth, humanity uses its technology to defend it…" at bounding box center [736, 334] width 578 height 13
click at [847, 143] on span "Save" at bounding box center [1005, 142] width 36 height 9
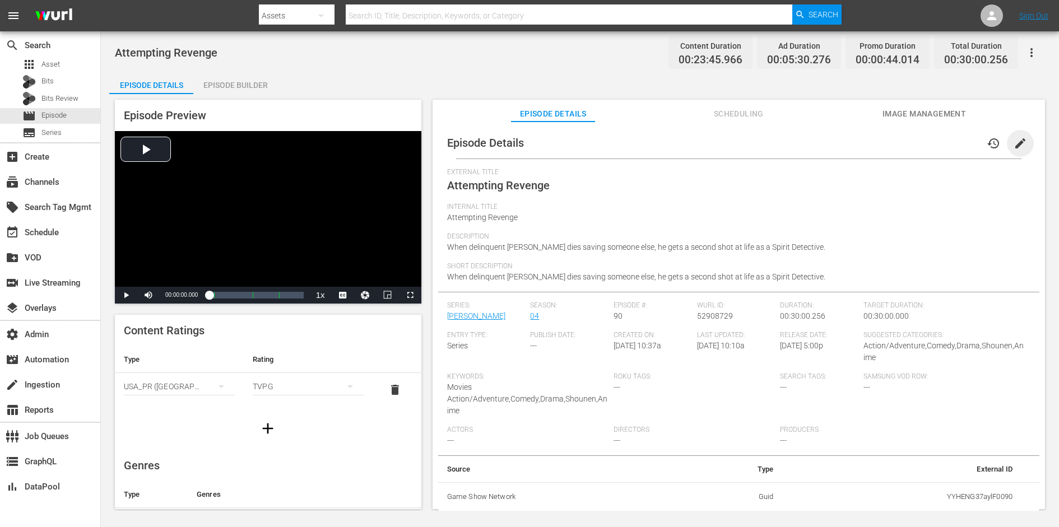
click at [847, 143] on span "edit" at bounding box center [1020, 143] width 13 height 13
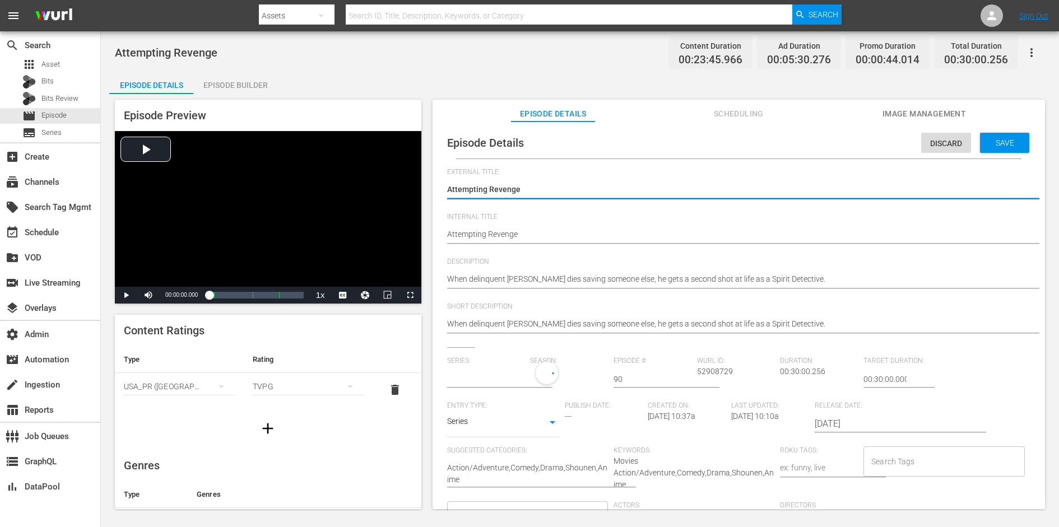
type input "[PERSON_NAME]"
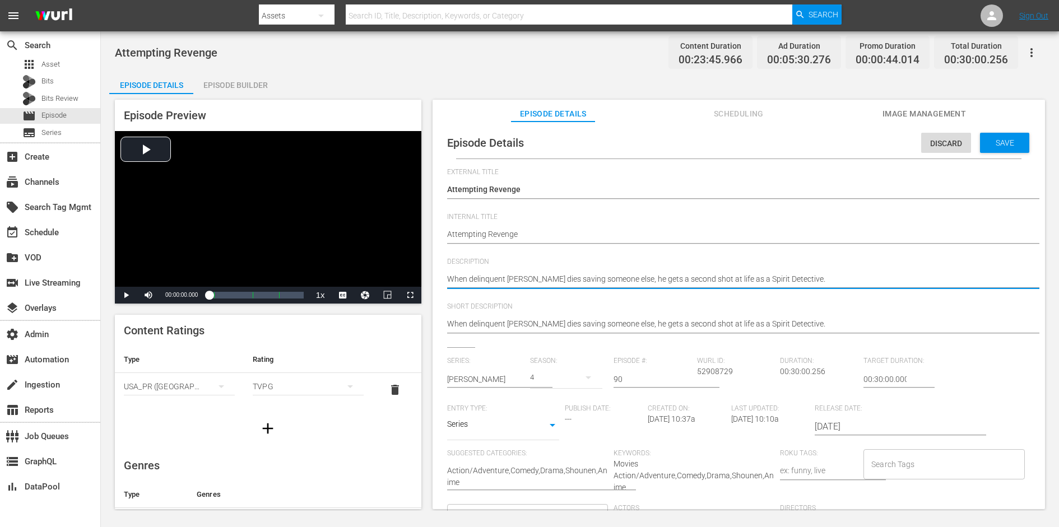
click at [681, 278] on textarea "When delinquent [PERSON_NAME] dies saving someone else, he gets a second shot a…" at bounding box center [736, 279] width 578 height 13
paste textarea "Kuwabara, Kurama, and Hiei unleash their most devastating attacks on Sensui, wh…"
type textarea "Kuwabara, Kurama, and Hiei unleash their most devastating attacks on Sensui, wh…"
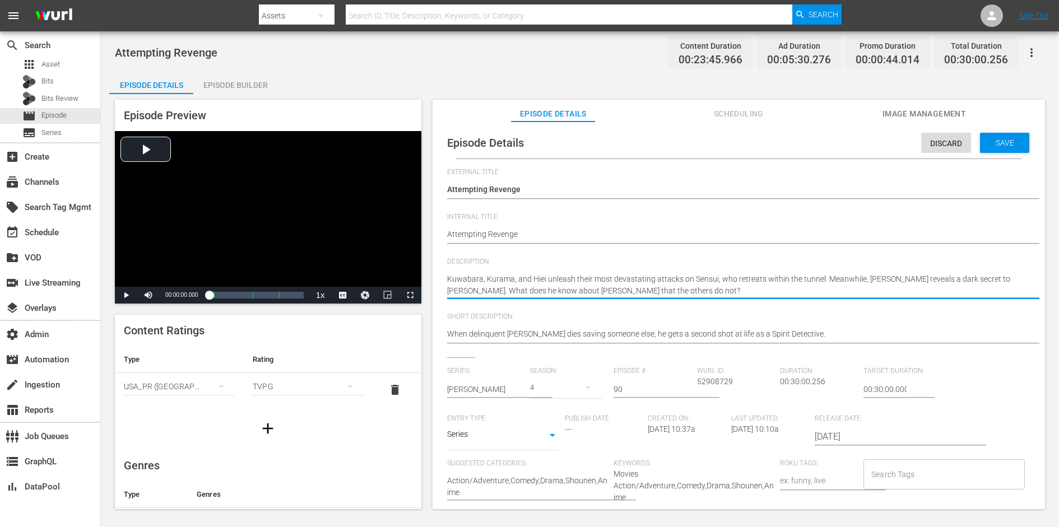
type textarea "Kuwabara, Kurama, and Hiei unleash their most devastating attacks on Sensui, wh…"
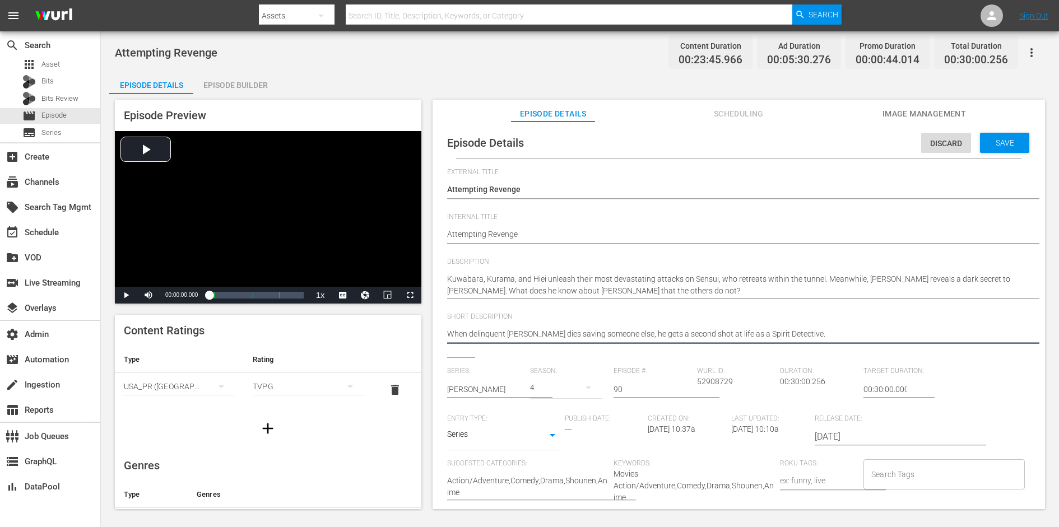
click at [634, 337] on textarea "When delinquent [PERSON_NAME] dies saving someone else, he gets a second shot a…" at bounding box center [736, 334] width 578 height 13
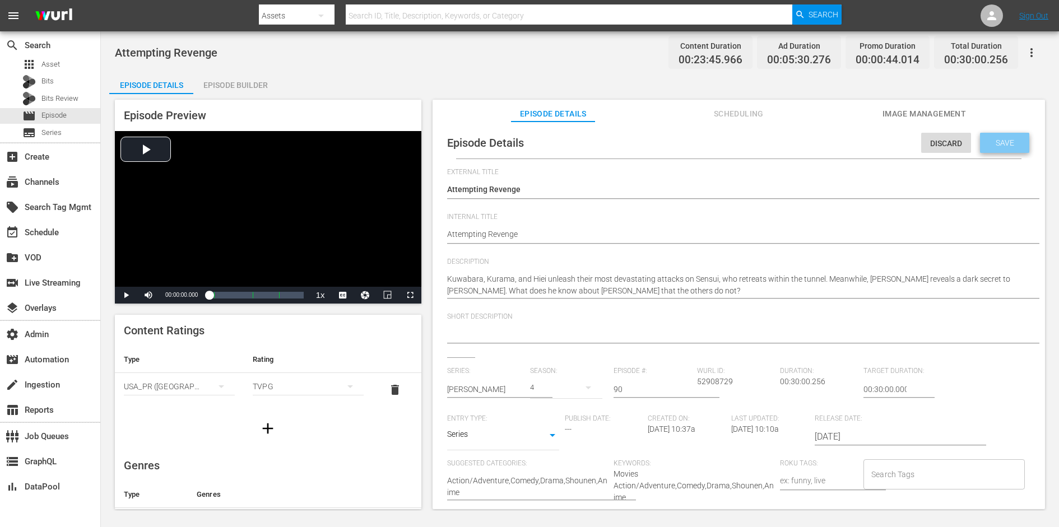
click at [847, 140] on span "Save" at bounding box center [1005, 142] width 36 height 9
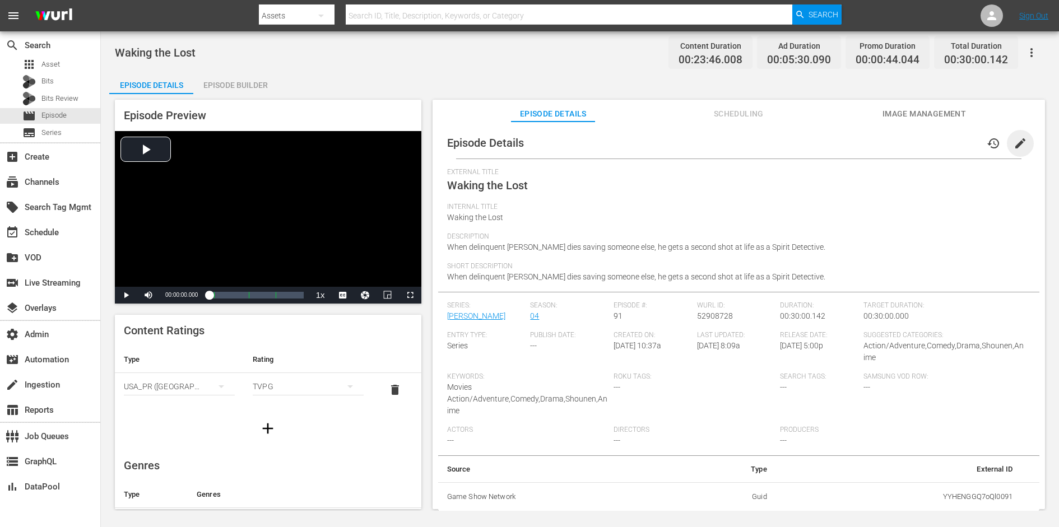
click at [847, 144] on span "edit" at bounding box center [1020, 143] width 13 height 13
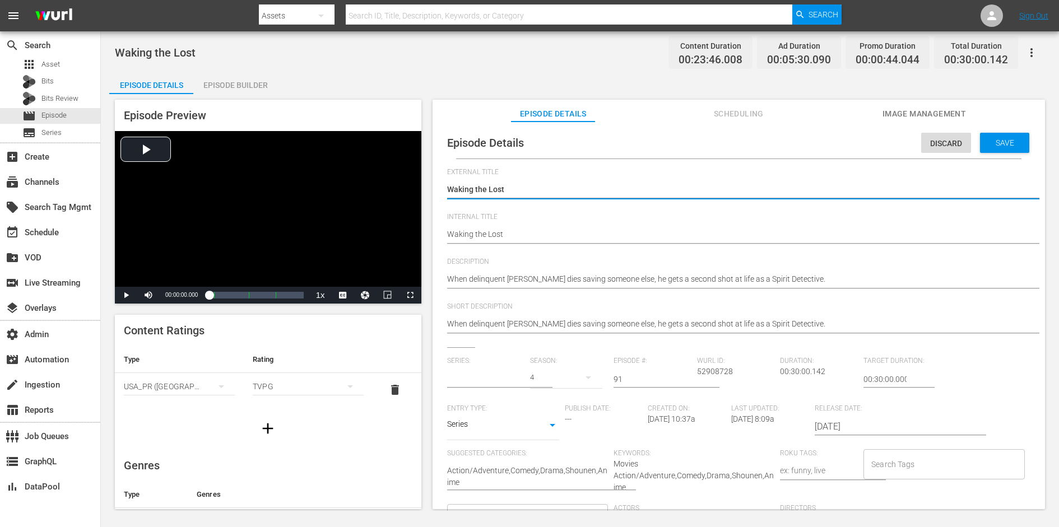
type input "[PERSON_NAME]"
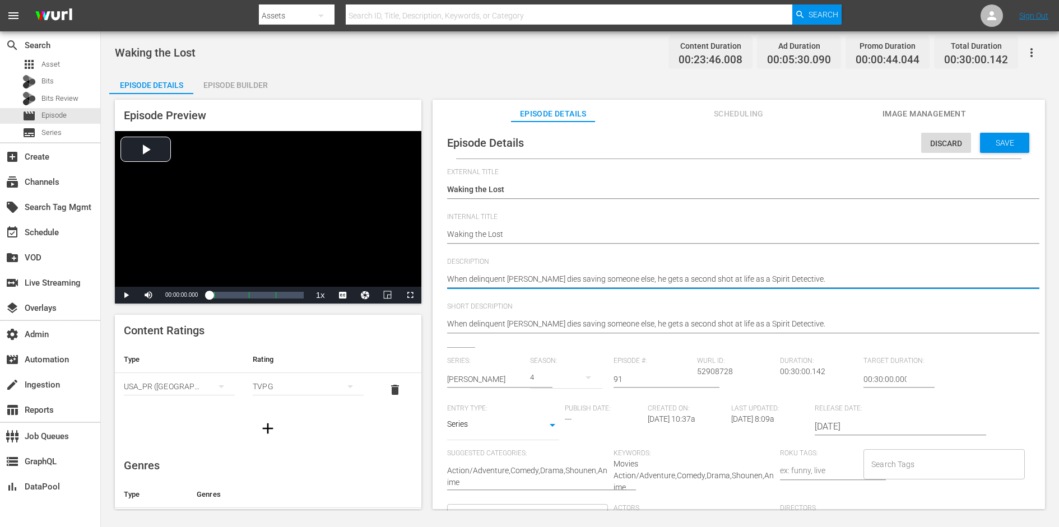
click at [717, 282] on textarea "When delinquent [PERSON_NAME] dies saving someone else, he gets a second shot a…" at bounding box center [736, 279] width 578 height 13
click at [717, 282] on textarea "When delinquent Yusuke dies saving someone else, he gets a second shot at life …" at bounding box center [736, 279] width 578 height 13
paste textarea "Kuwabara, Kurama, and Hiei charge into the tunnel in an effort to rid all world…"
type textarea "Kuwabara, Kurama, and Hiei charge into the tunnel in an effort to rid all world…"
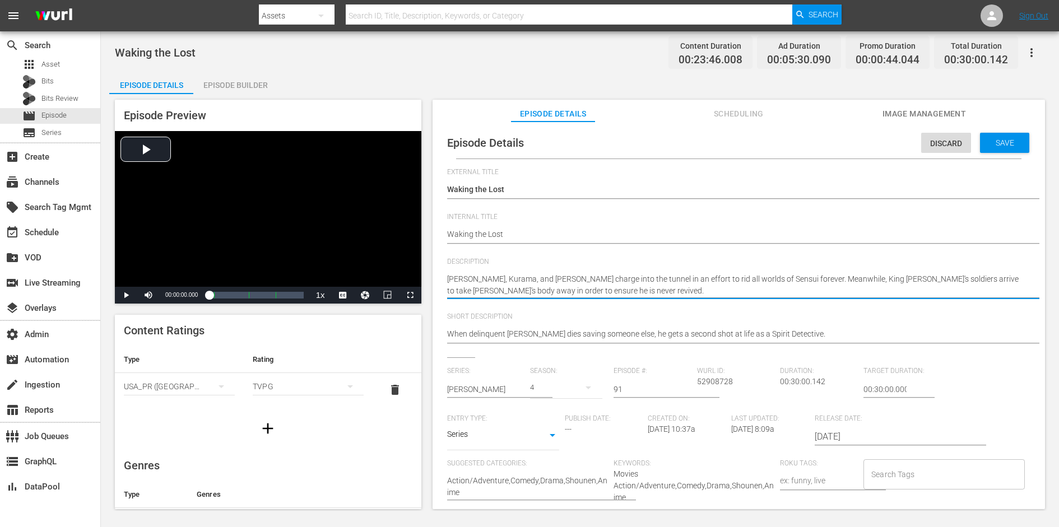
type textarea "Kuwabara, Kurama, and Hiei charge into the tunnel in an effort to rid all world…"
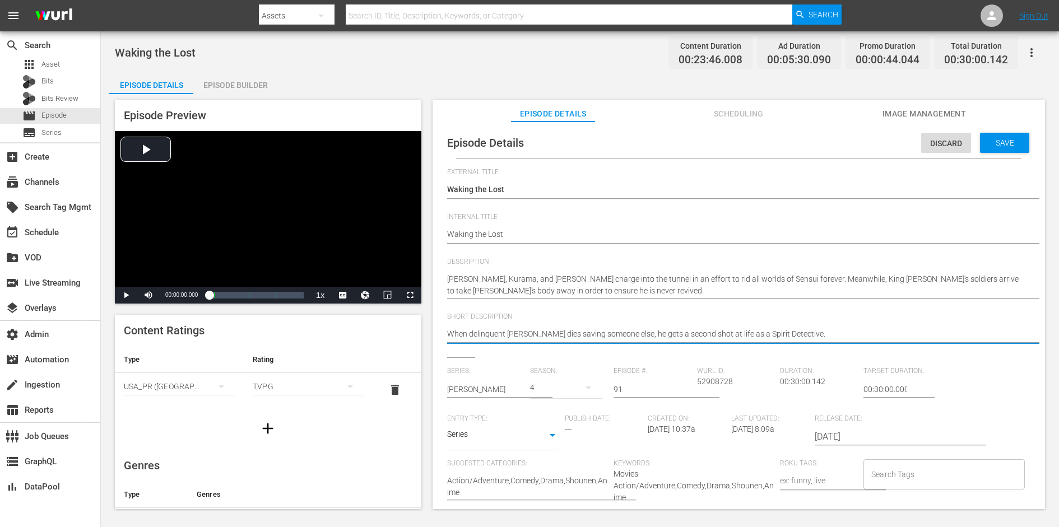
click at [689, 336] on textarea "When delinquent Yusuke dies saving someone else, he gets a second shot at life …" at bounding box center [736, 334] width 578 height 13
click at [847, 146] on span "Save" at bounding box center [1005, 142] width 36 height 9
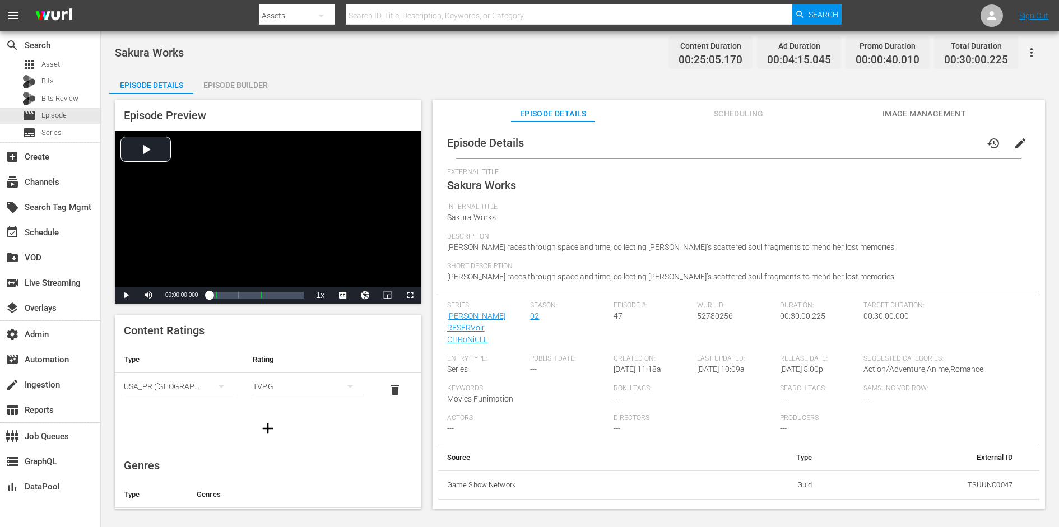
click at [847, 142] on span "edit" at bounding box center [1020, 143] width 13 height 13
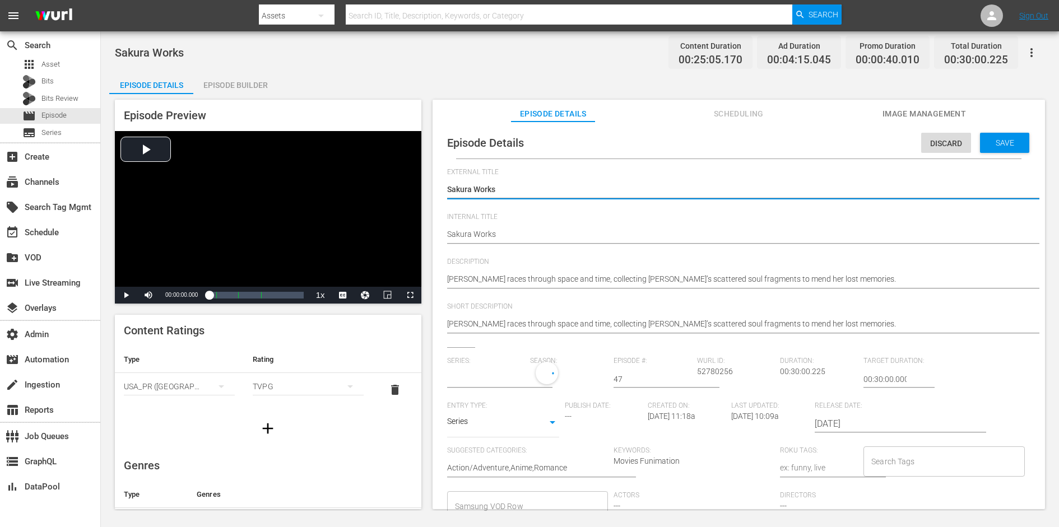
type input "Tsubasa RESERVoir CHRoNiCLE"
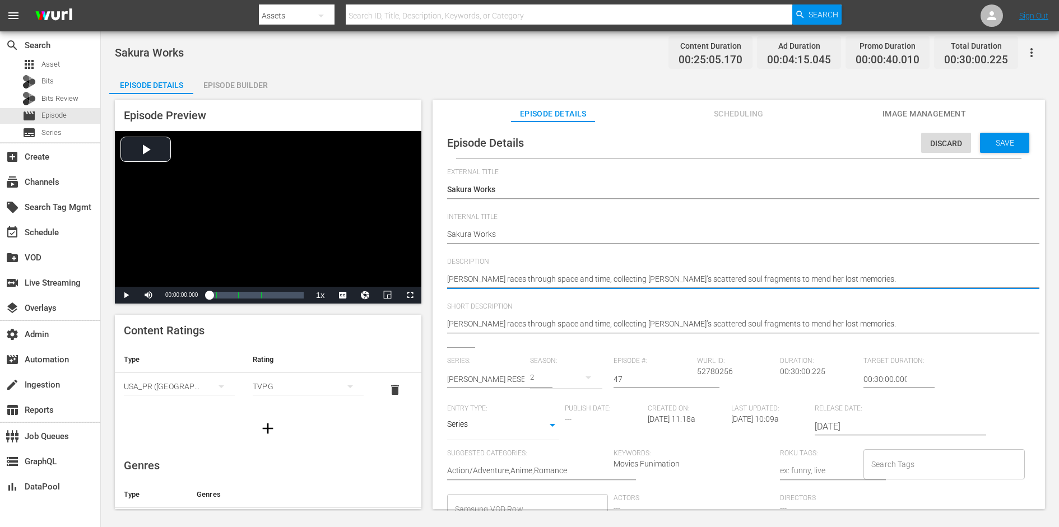
click at [692, 280] on textarea "Syaoran races through space and time, collecting Sakura’s scattered soul fragme…" at bounding box center [736, 279] width 578 height 13
paste textarea "In order to purchase a feather from a shop, the travelers are forced to seek jo…"
type textarea "In order to purchase a feather from a shop, the travelers are forced to seek jo…"
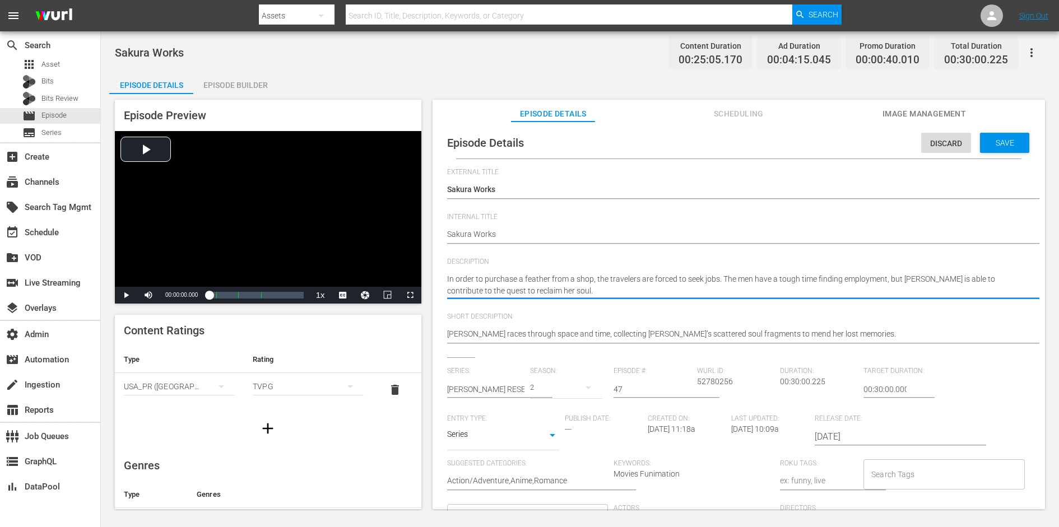
type textarea "In order to purchase a feather from a shop, the travelers are forced to seek jo…"
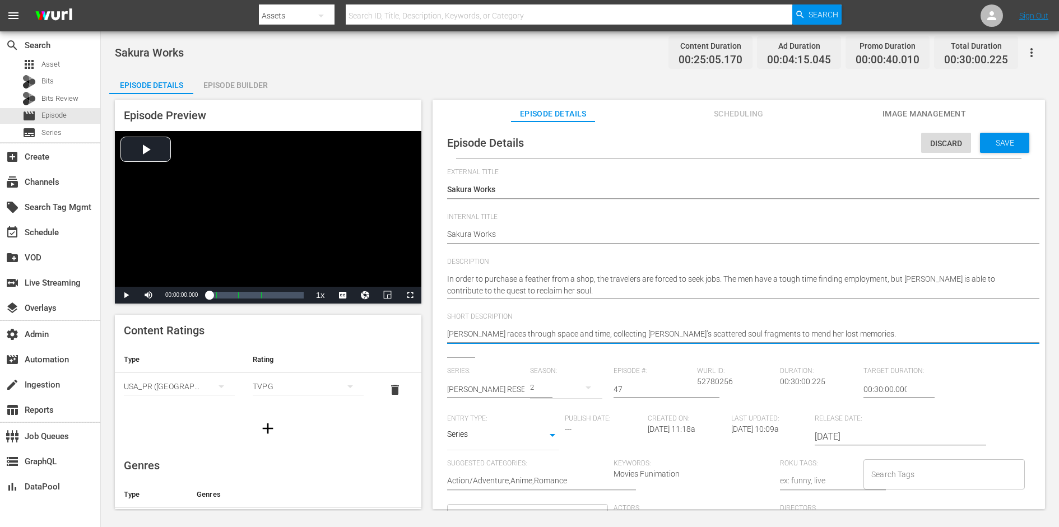
click at [651, 336] on textarea "Syaoran races through space and time, collecting Sakura’s scattered soul fragme…" at bounding box center [736, 334] width 578 height 13
click at [847, 136] on div "Save" at bounding box center [1004, 143] width 49 height 20
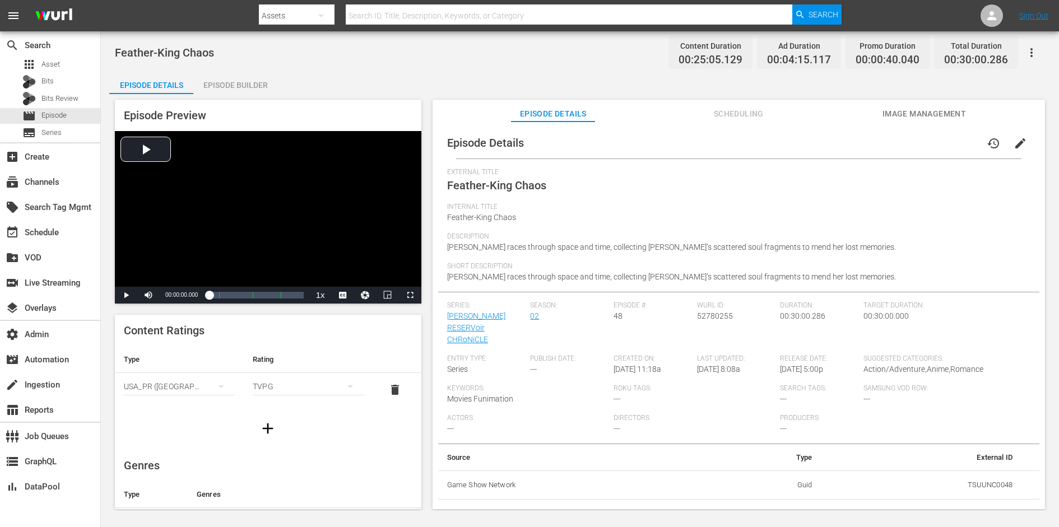
click at [847, 141] on span "edit" at bounding box center [1020, 143] width 13 height 13
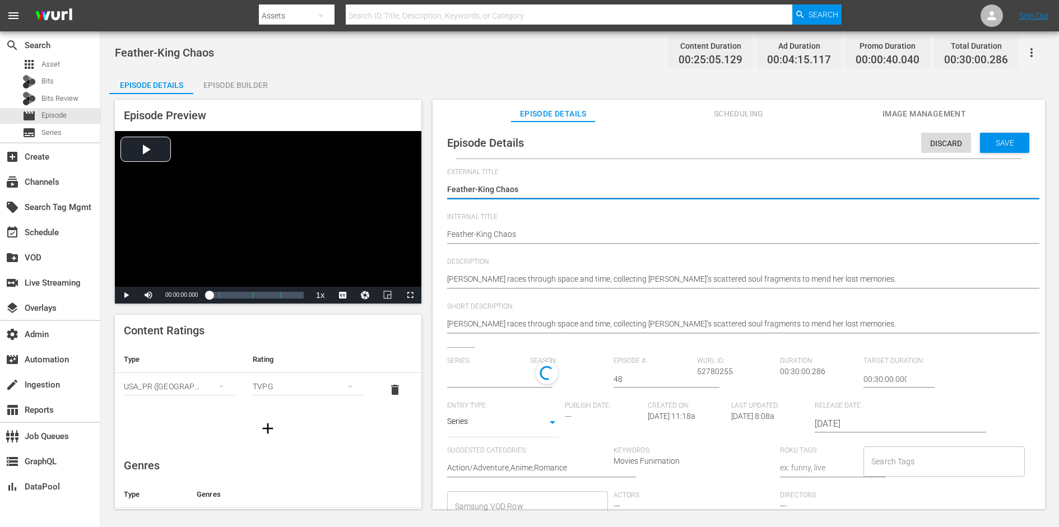
type input "[PERSON_NAME] RESERVoir CHRoNiCLE"
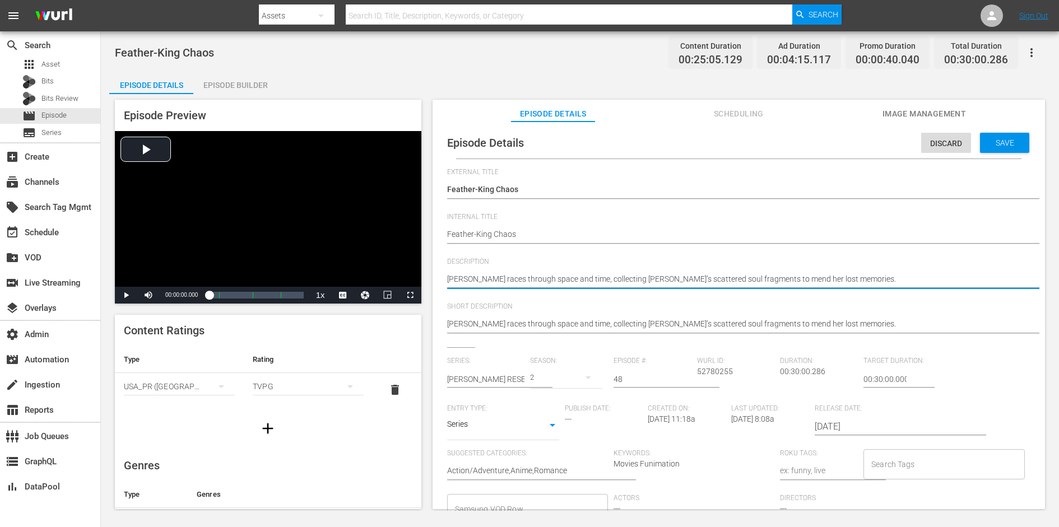
click at [642, 284] on textarea "[PERSON_NAME] races through space and time, collecting [PERSON_NAME]’s scattere…" at bounding box center [736, 279] width 578 height 13
paste textarea "A king is willing to part with feathers in his possession in exchange for tales…"
type textarea "A king is willing to part with feathers in his possession in exchange for tales…"
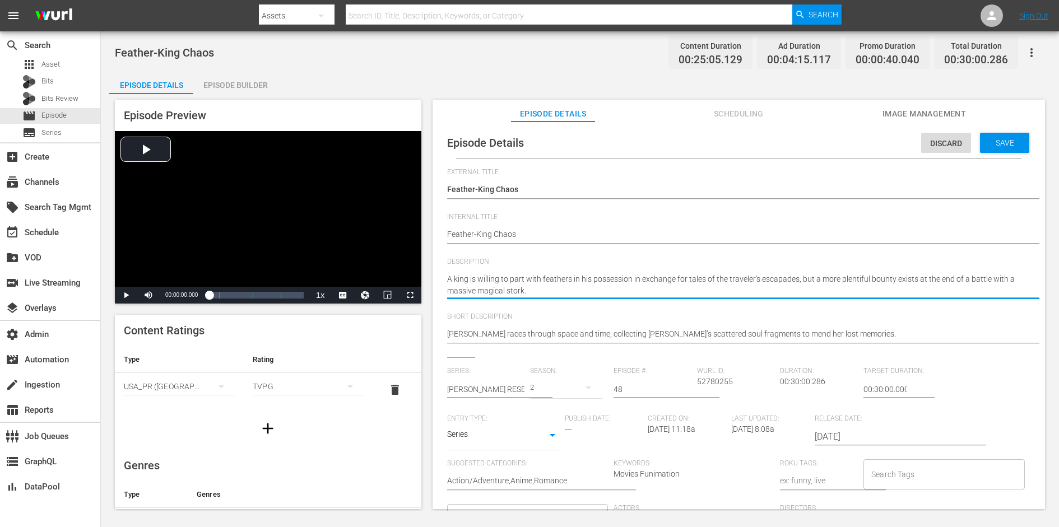
type textarea "A king is willing to part with feathers in his possession in exchange for tales…"
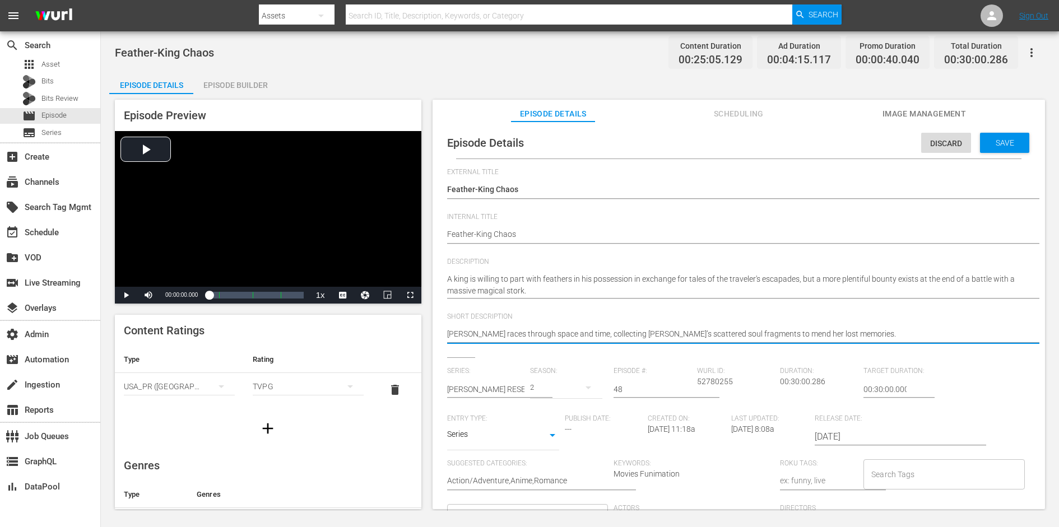
click at [613, 339] on textarea "[PERSON_NAME] races through space and time, collecting [PERSON_NAME]’s scattere…" at bounding box center [736, 334] width 578 height 13
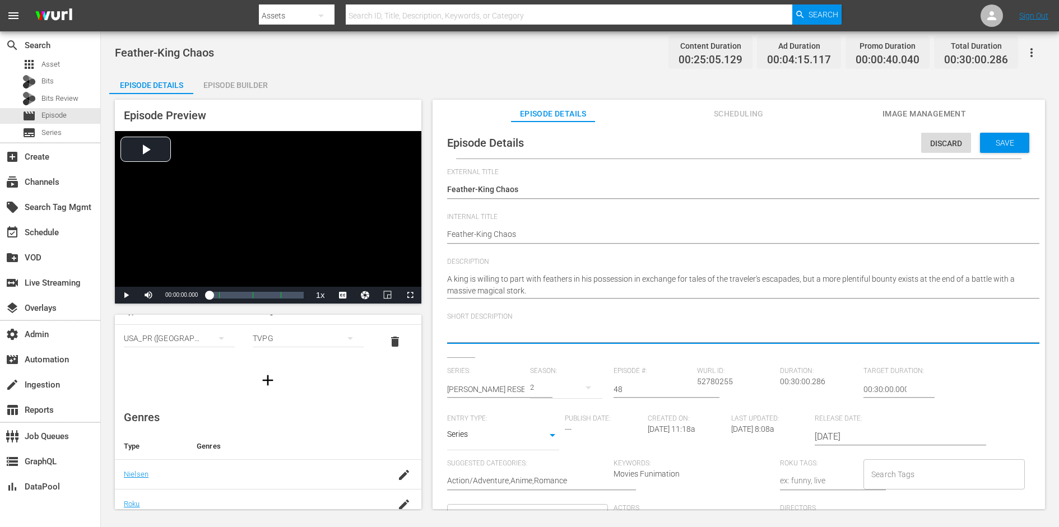
scroll to position [18, 0]
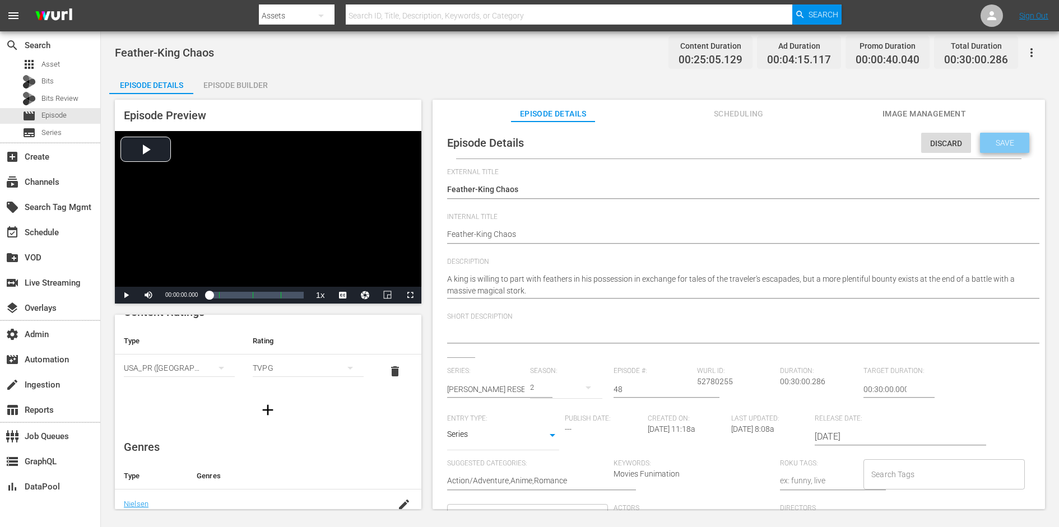
click at [847, 145] on span "Save" at bounding box center [1005, 142] width 36 height 9
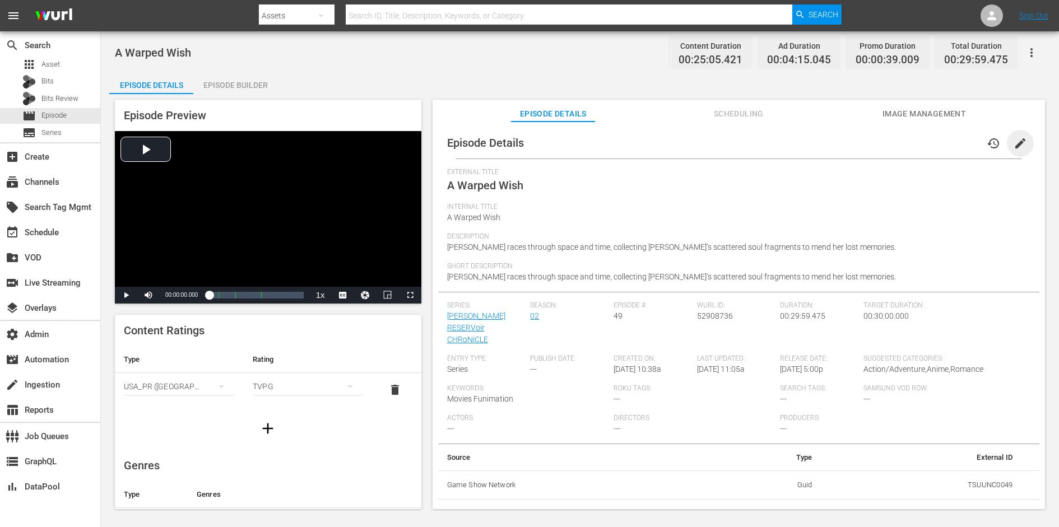
click at [847, 138] on span "edit" at bounding box center [1020, 143] width 13 height 13
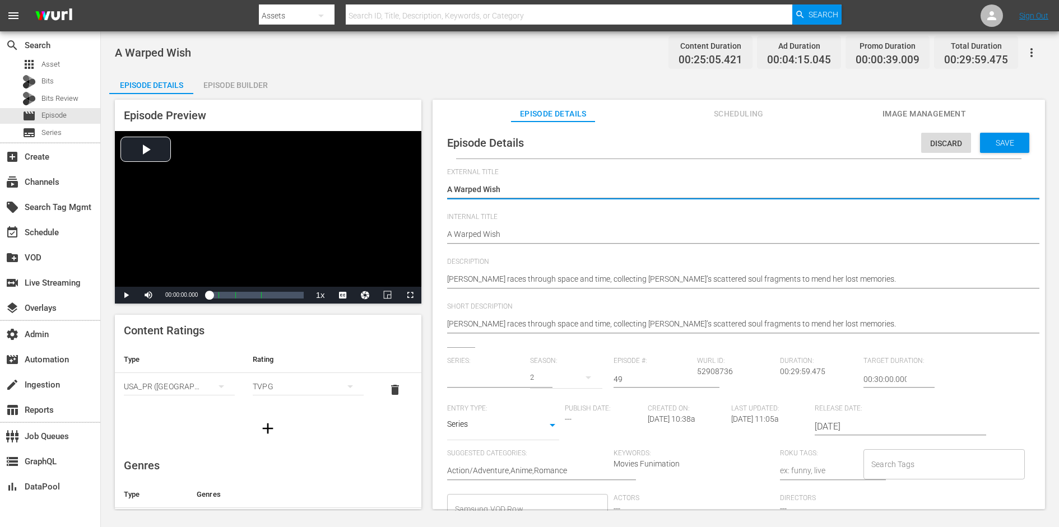
type input "[PERSON_NAME] RESERVoir CHRoNiCLE"
click at [732, 271] on div "[PERSON_NAME] races through space and time, collecting [PERSON_NAME]’s scattere…" at bounding box center [736, 280] width 578 height 27
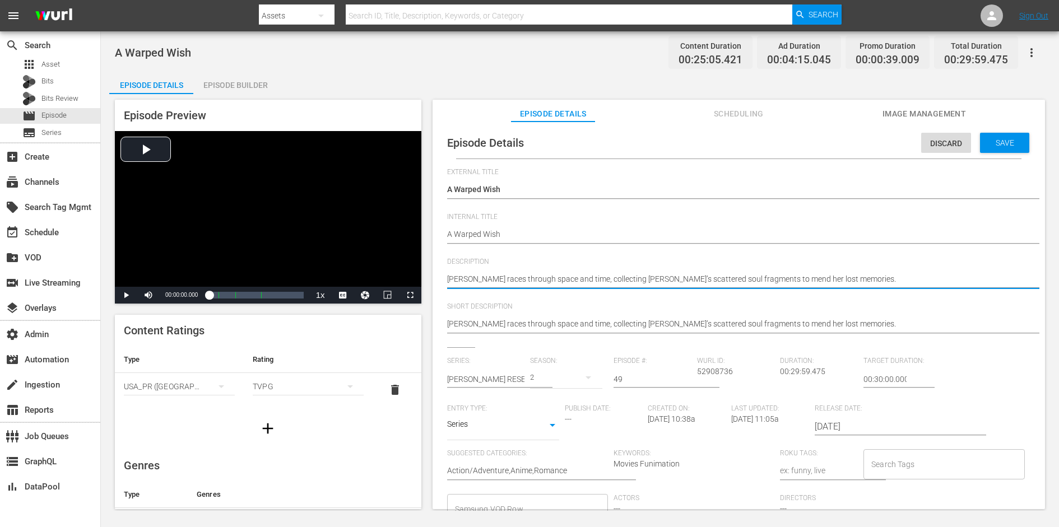
click at [730, 279] on textarea "[PERSON_NAME] races through space and time, collecting [PERSON_NAME]’s scattere…" at bounding box center [736, 279] width 578 height 13
paste textarea "As Syaoran, Kurogane, and Fai face off against demons to secure more of Sakura'…"
type textarea "As Syaoran, Kurogane, and Fai face off against demons to secure more of Sakura'…"
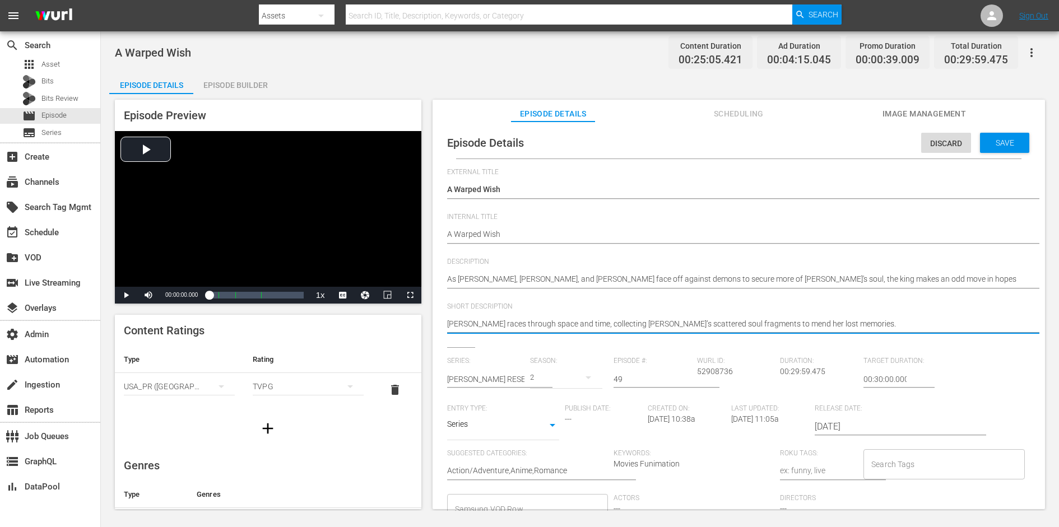
click at [698, 323] on textarea "Syaoran races through space and time, collecting Sakura’s scattered soul fragme…" at bounding box center [736, 324] width 578 height 13
click at [847, 140] on span "Save" at bounding box center [1005, 142] width 36 height 9
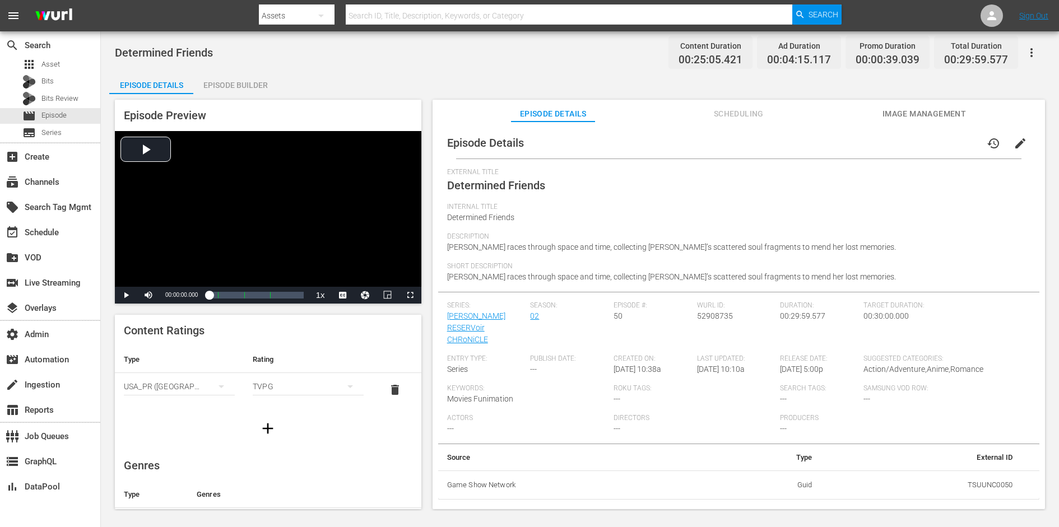
click at [847, 141] on span "edit" at bounding box center [1020, 143] width 13 height 13
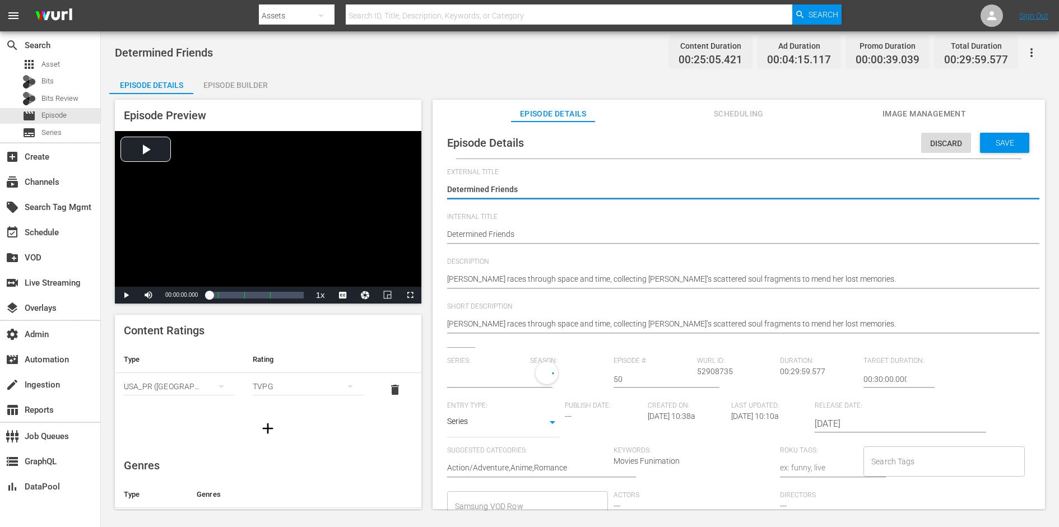
type input "[PERSON_NAME] RESERVoir CHRoNiCLE"
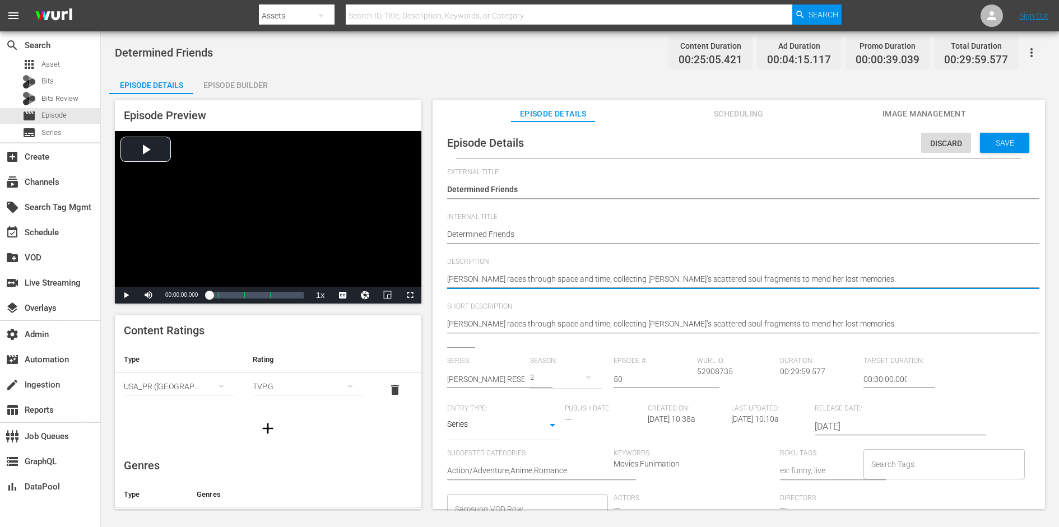
click at [720, 276] on textarea "[PERSON_NAME] races through space and time, collecting [PERSON_NAME]’s scattere…" at bounding box center [736, 279] width 578 height 13
paste textarea ", [PERSON_NAME], and [PERSON_NAME] must defeat a magical king who holds the pow…"
type textarea "[PERSON_NAME], [PERSON_NAME], and [PERSON_NAME] must defeat a magical king who …"
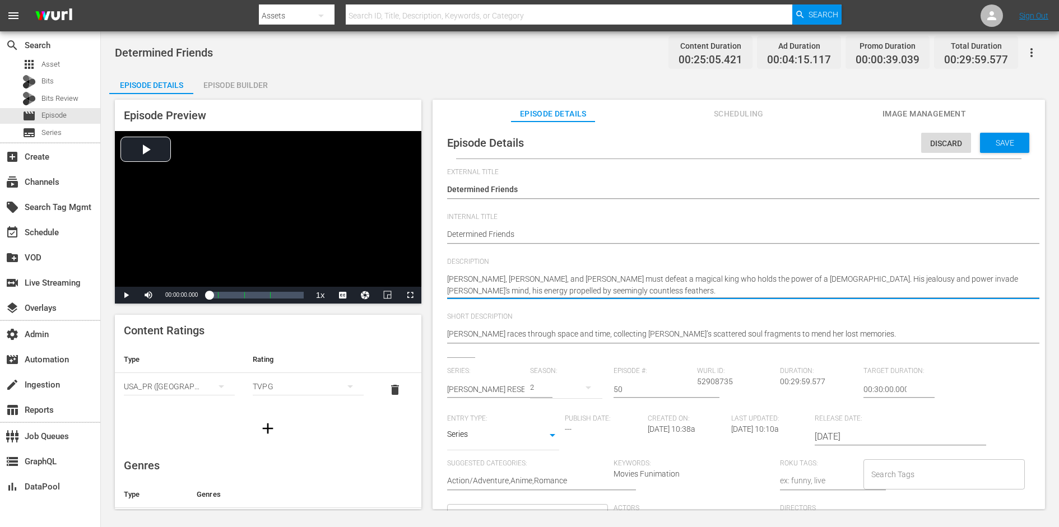
type textarea "[PERSON_NAME], [PERSON_NAME], and [PERSON_NAME] must defeat a magical king who …"
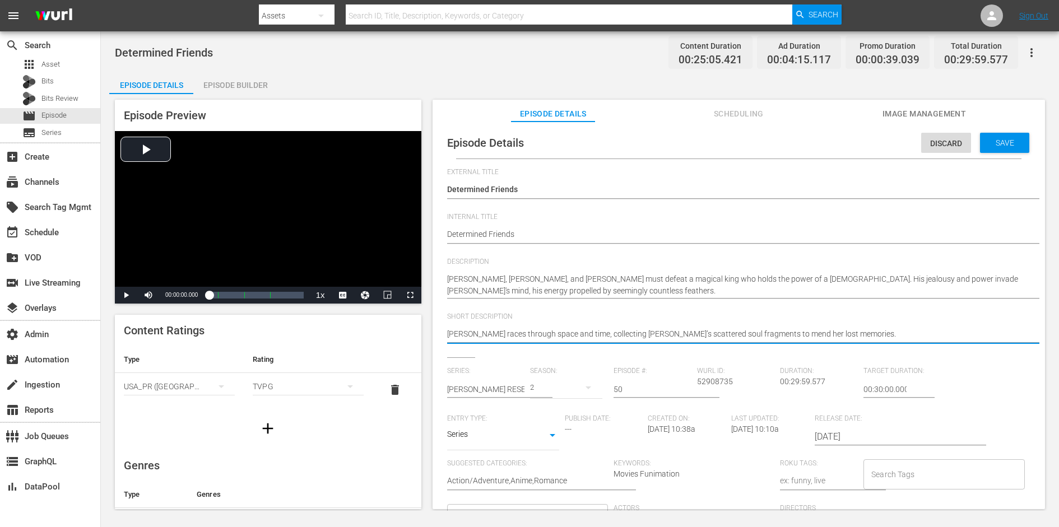
click at [688, 335] on textarea "[PERSON_NAME] races through space and time, collecting [PERSON_NAME]’s scattere…" at bounding box center [736, 334] width 578 height 13
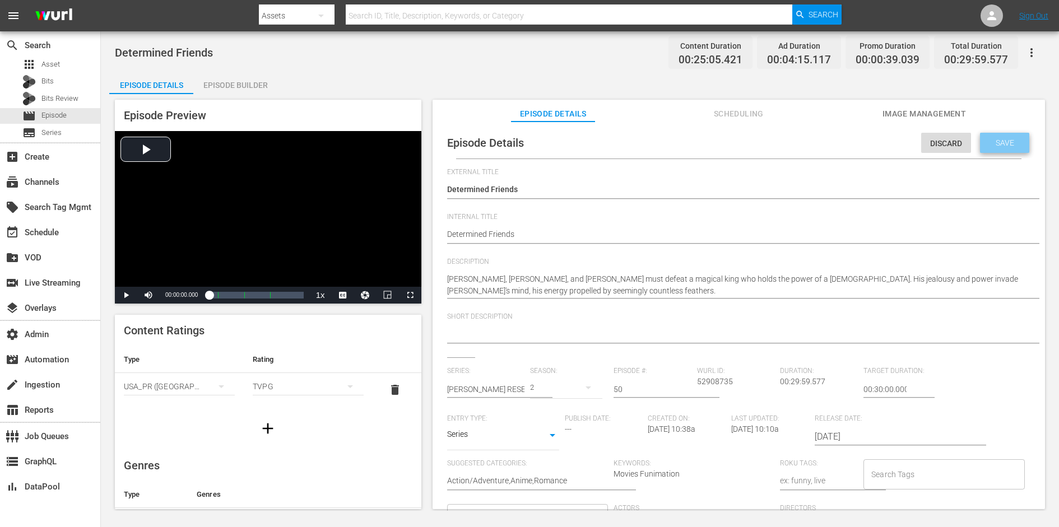
click at [847, 138] on span "Save" at bounding box center [1005, 142] width 36 height 9
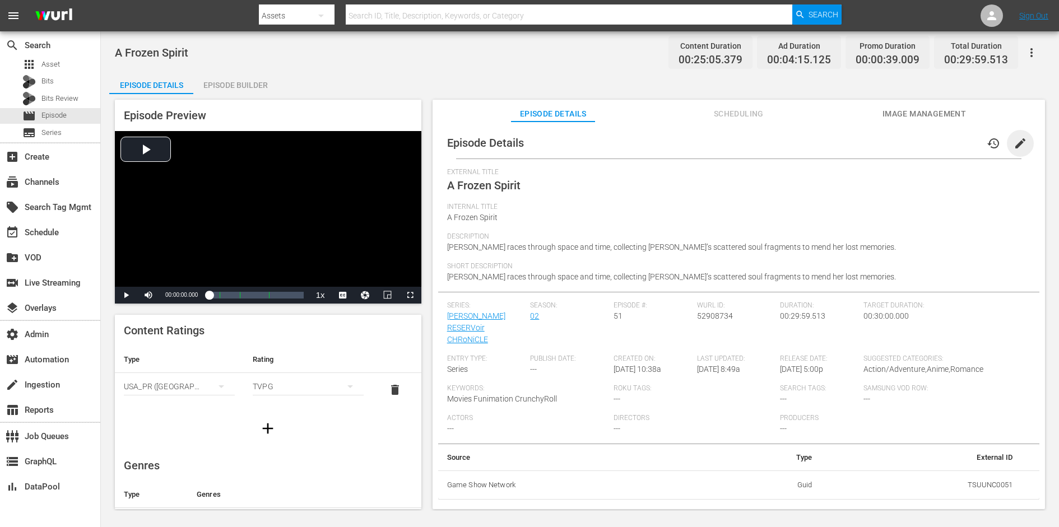
click at [847, 145] on span "edit" at bounding box center [1020, 143] width 13 height 13
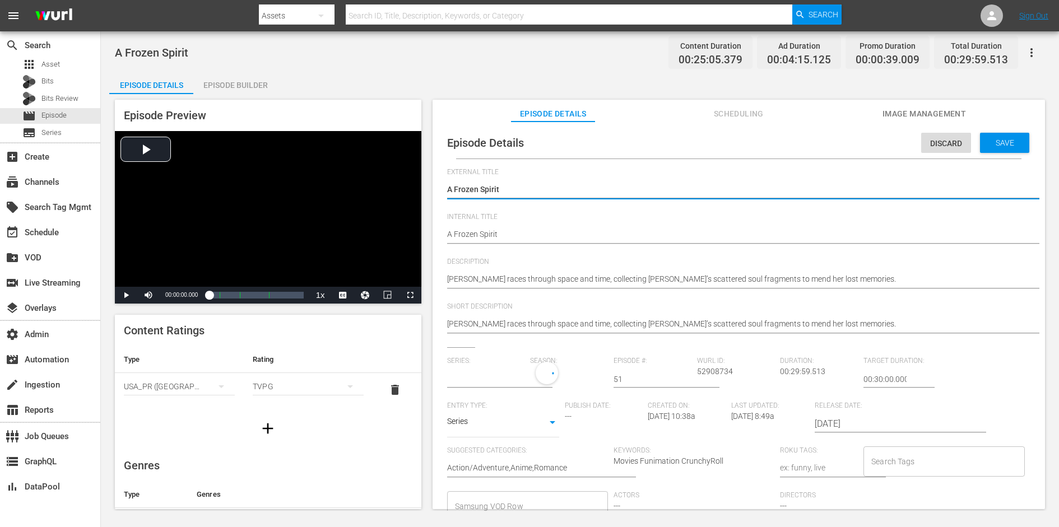
type input "[PERSON_NAME] RESERVoir CHRoNiCLE"
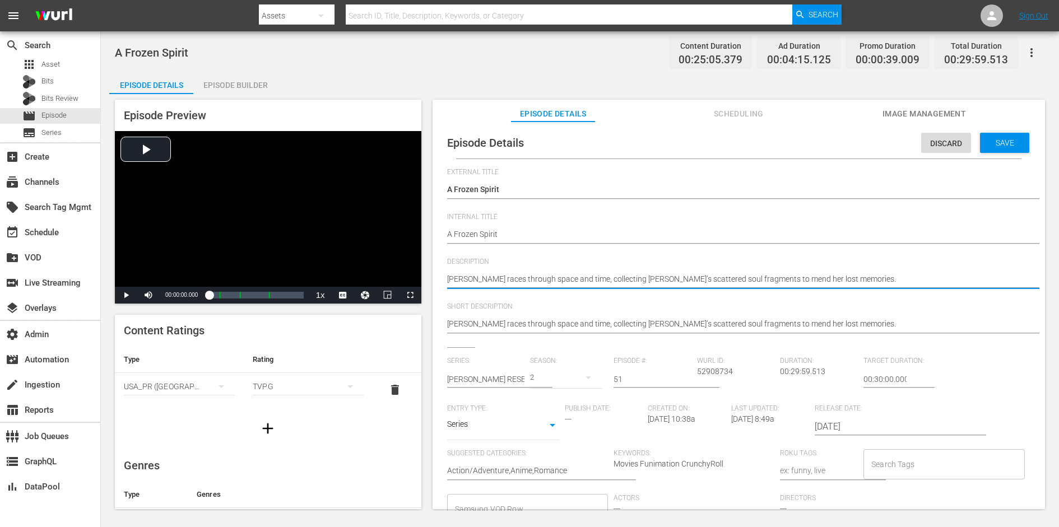
click at [659, 273] on textarea "[PERSON_NAME] races through space and time, collecting [PERSON_NAME]’s scattere…" at bounding box center [736, 279] width 578 height 13
paste textarea "akura is frozen and held captive by King [PERSON_NAME]. As a hidden monster tak…"
type textarea "[PERSON_NAME] is frozen and held captive by King [PERSON_NAME]. As a hidden mon…"
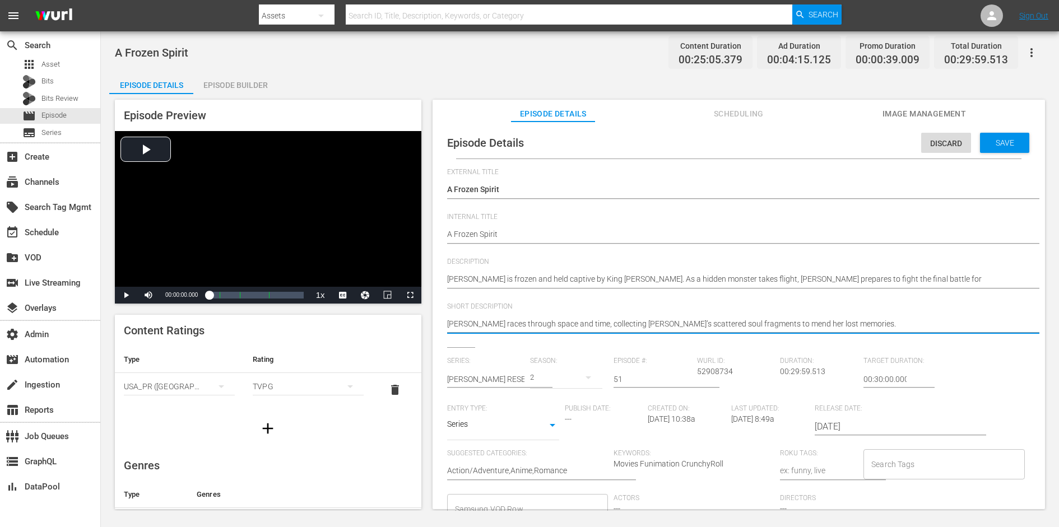
click at [639, 320] on textarea "[PERSON_NAME] races through space and time, collecting [PERSON_NAME]’s scattere…" at bounding box center [736, 324] width 578 height 13
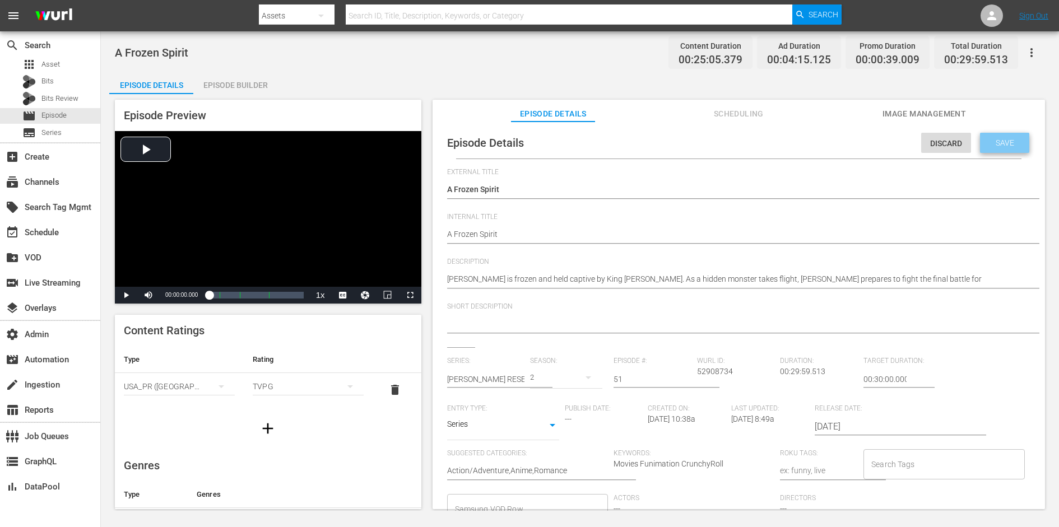
click at [847, 143] on span "Save" at bounding box center [1005, 142] width 36 height 9
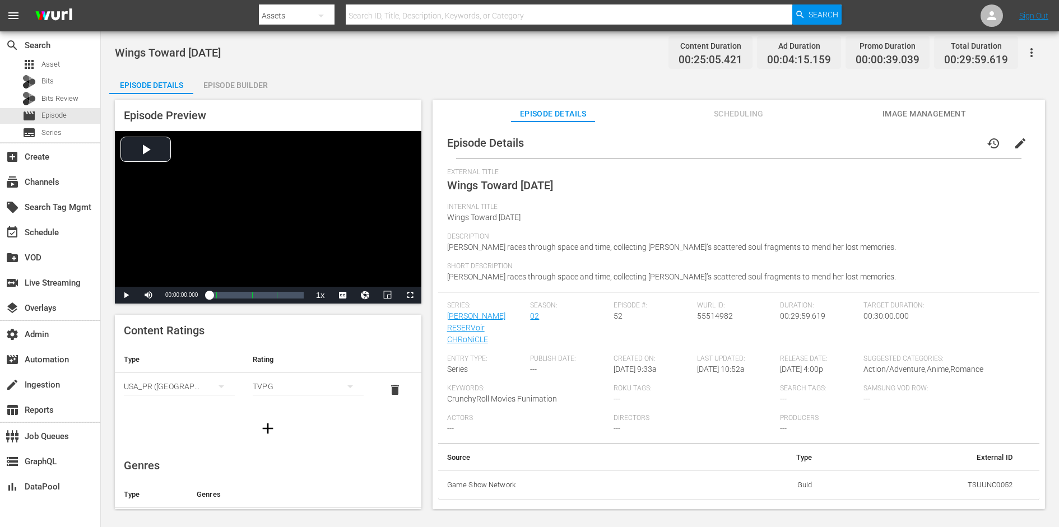
click at [847, 136] on button "edit" at bounding box center [1020, 143] width 27 height 27
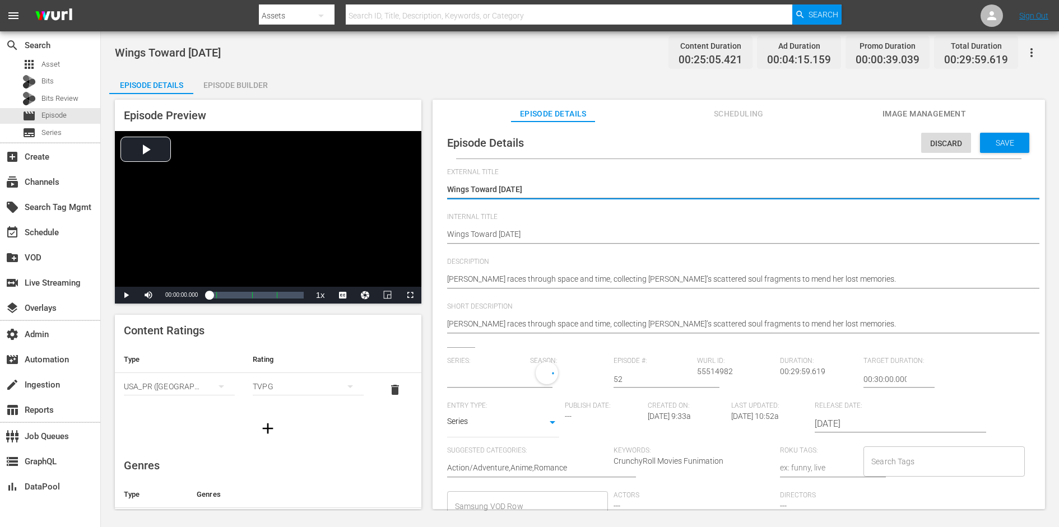
type input "[PERSON_NAME] RESERVoir CHRoNiCLE"
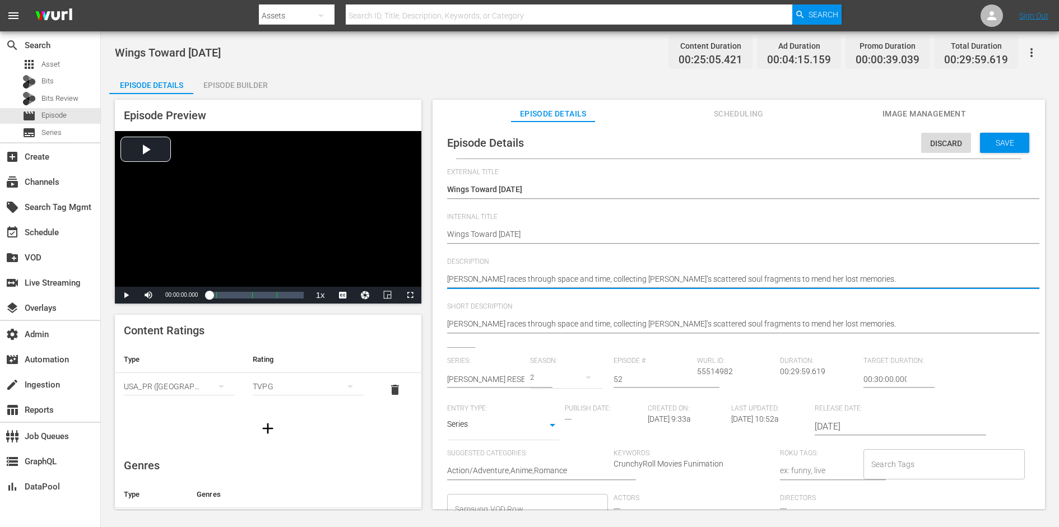
click at [712, 274] on textarea "[PERSON_NAME] races through space and time, collecting [PERSON_NAME]’s scattere…" at bounding box center [736, 279] width 578 height 13
paste textarea "Though distant dark forces are preparing to strike, a loyal servant of love and…"
type textarea "Though distant dark forces are preparing to strike, a loyal servant of love and…"
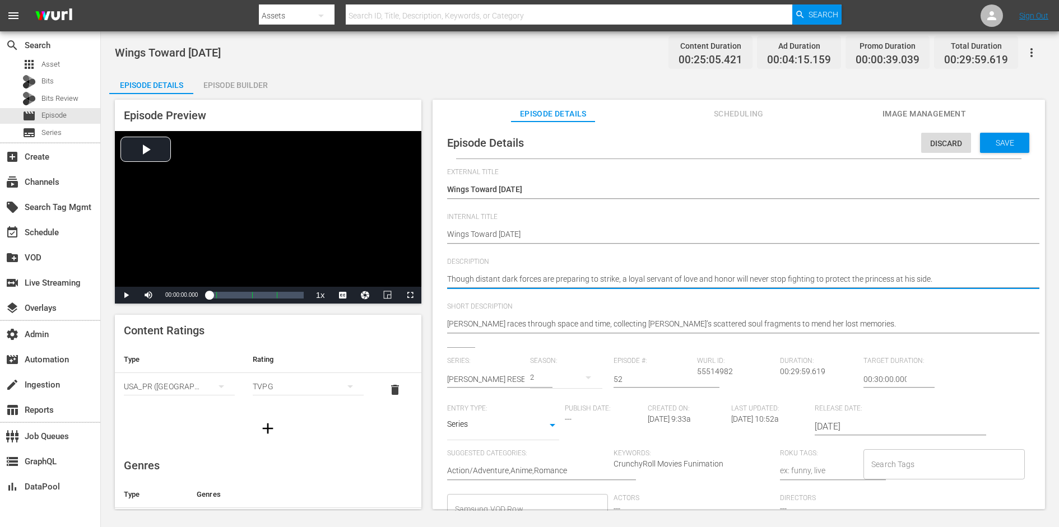
click at [697, 323] on textarea "[PERSON_NAME] races through space and time, collecting [PERSON_NAME]’s scattere…" at bounding box center [736, 324] width 578 height 13
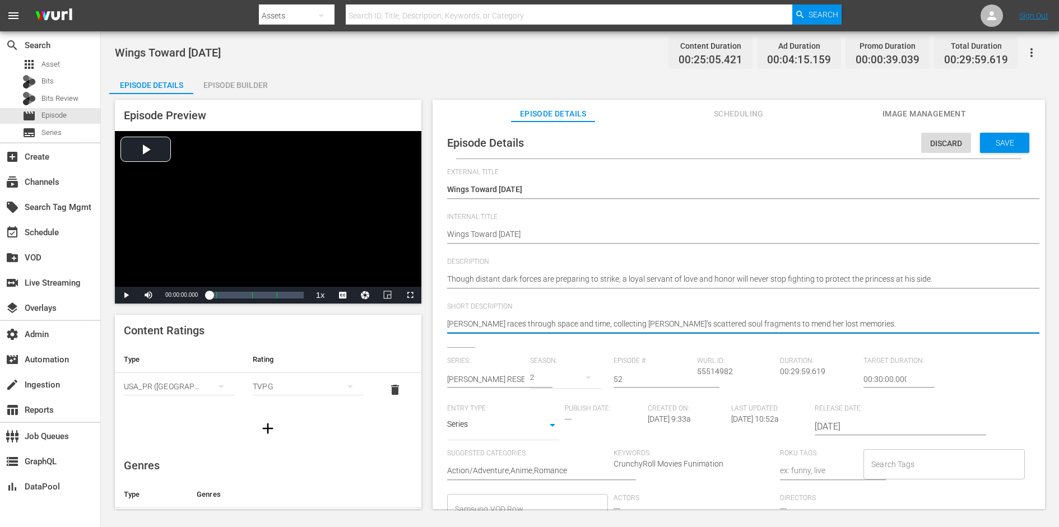
click at [697, 323] on textarea "[PERSON_NAME] races through space and time, collecting [PERSON_NAME]’s scattere…" at bounding box center [736, 324] width 578 height 13
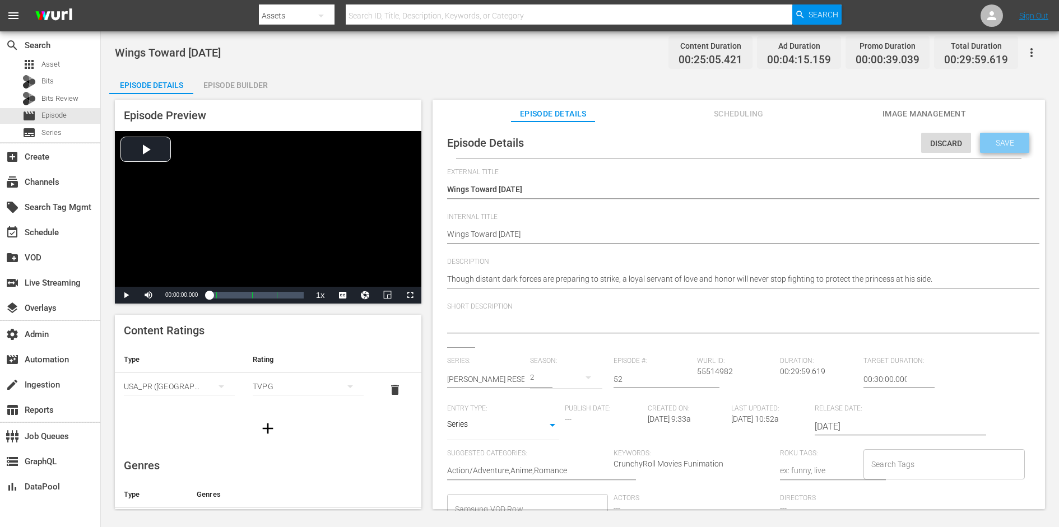
click at [847, 134] on div "Save" at bounding box center [1004, 143] width 49 height 20
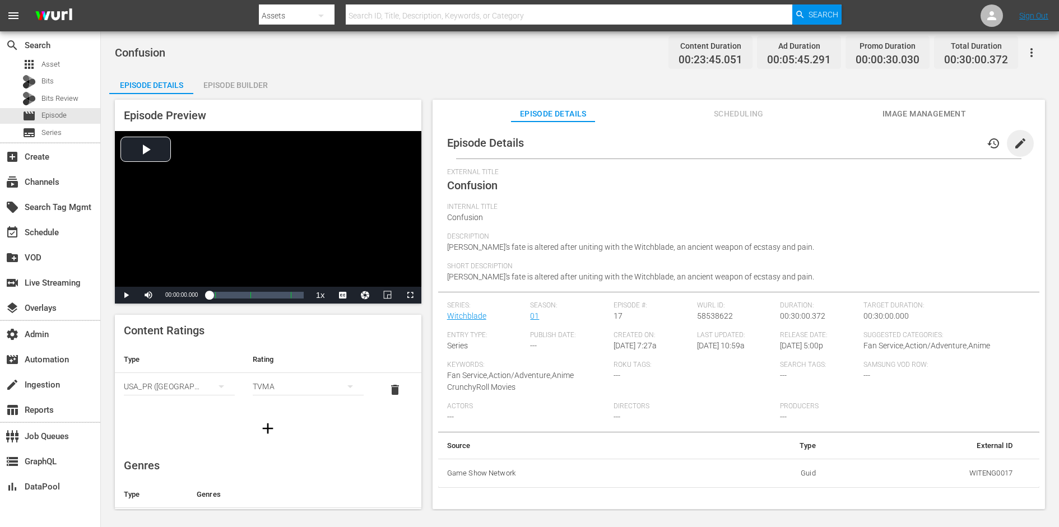
click at [847, 142] on span "edit" at bounding box center [1020, 143] width 13 height 13
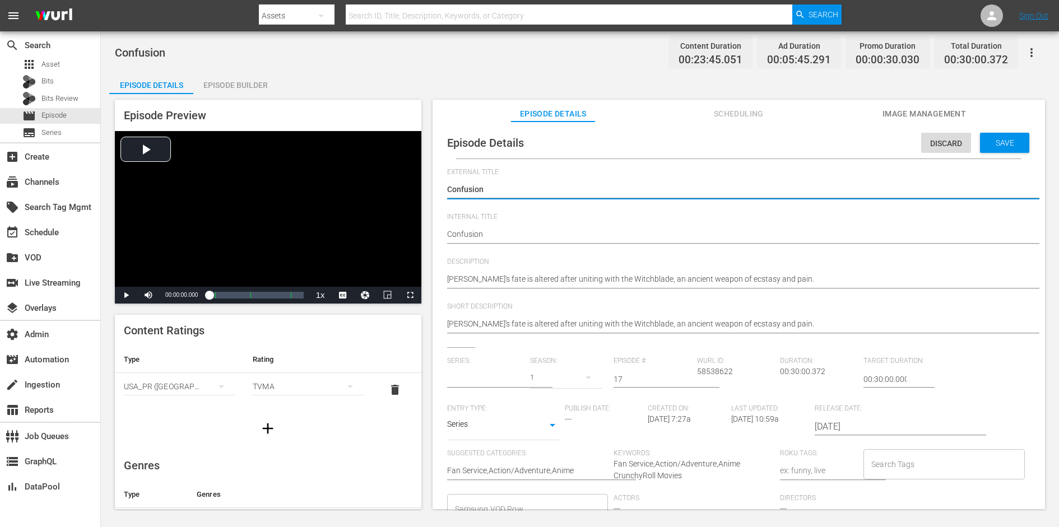
type input "Witchblade"
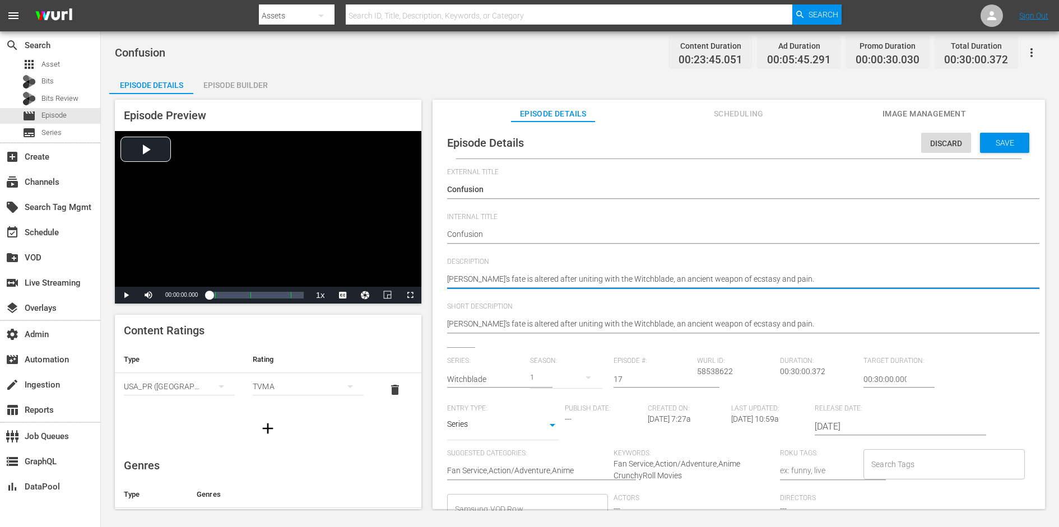
click at [711, 279] on textarea "Masane's fate is altered after uniting with the Witchblade, an ancient weapon o…" at bounding box center [736, 279] width 578 height 13
paste textarea "Takayama struggles to maintain the upper hand against his rival, Wado, and Toza…"
type textarea "Takayama struggles to maintain the upper hand against his rival, Wado, and Toza…"
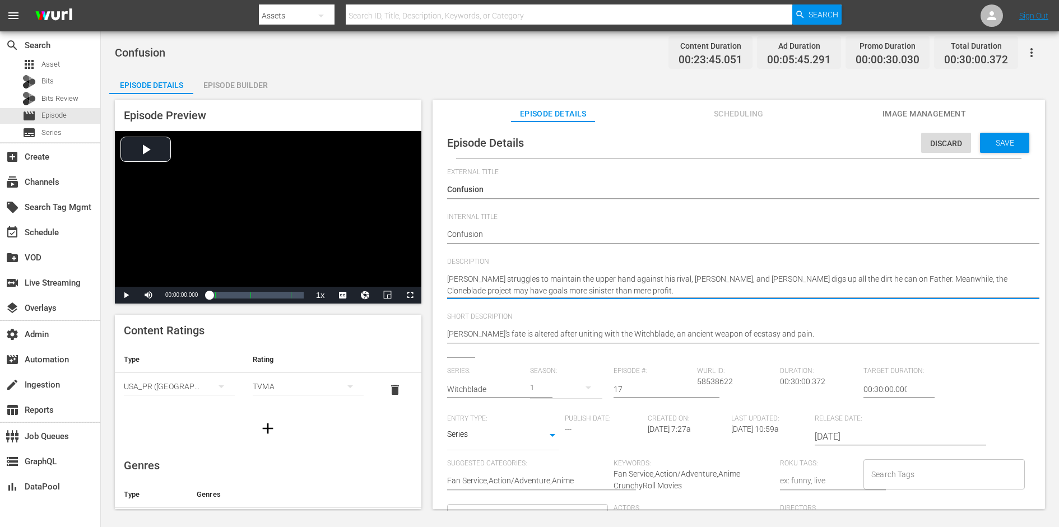
type textarea "Takayama struggles to maintain the upper hand against his rival, Wado, and Toza…"
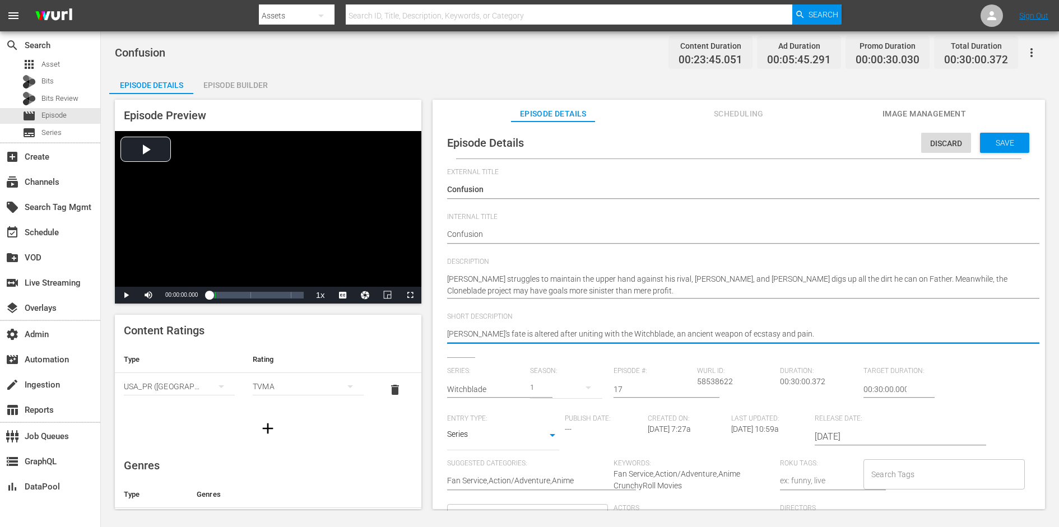
click at [685, 330] on textarea "Masane's fate is altered after uniting with the Witchblade, an ancient weapon o…" at bounding box center [736, 334] width 578 height 13
click at [847, 147] on div "Save" at bounding box center [1004, 143] width 49 height 20
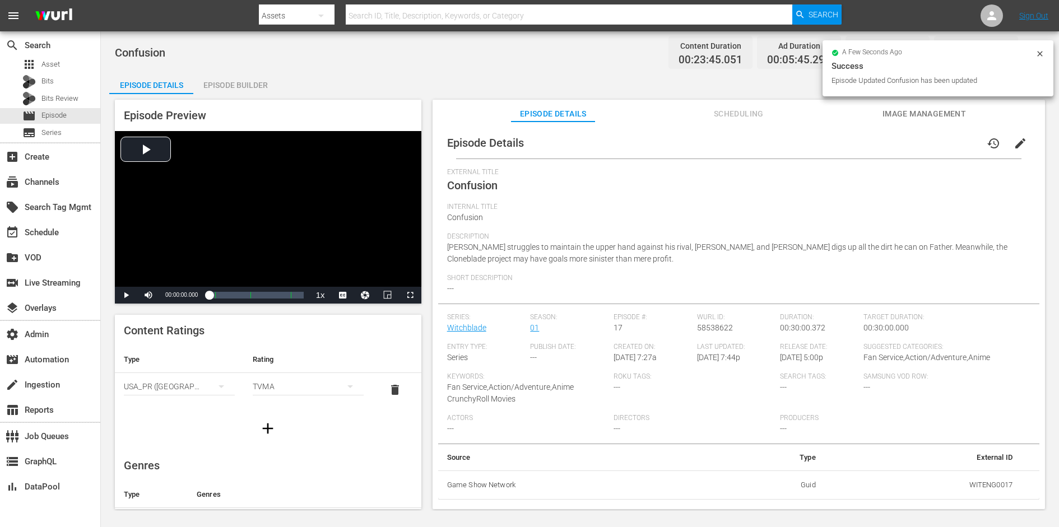
click at [288, 385] on div "TVMA" at bounding box center [308, 386] width 111 height 31
click at [293, 421] on div "TV14" at bounding box center [308, 462] width 84 height 18
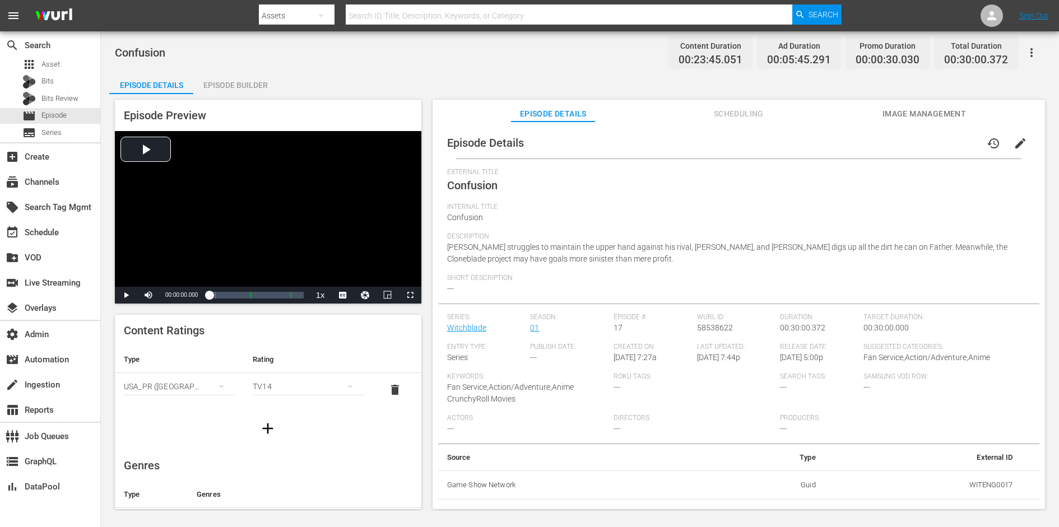
click at [328, 421] on div at bounding box center [268, 428] width 307 height 31
